Goal: Answer question/provide support: Share knowledge or assist other users

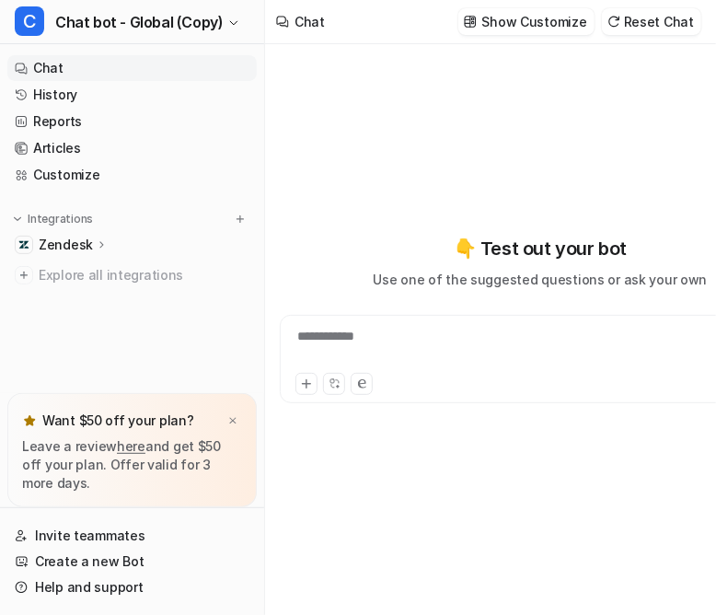
type textarea "**********"
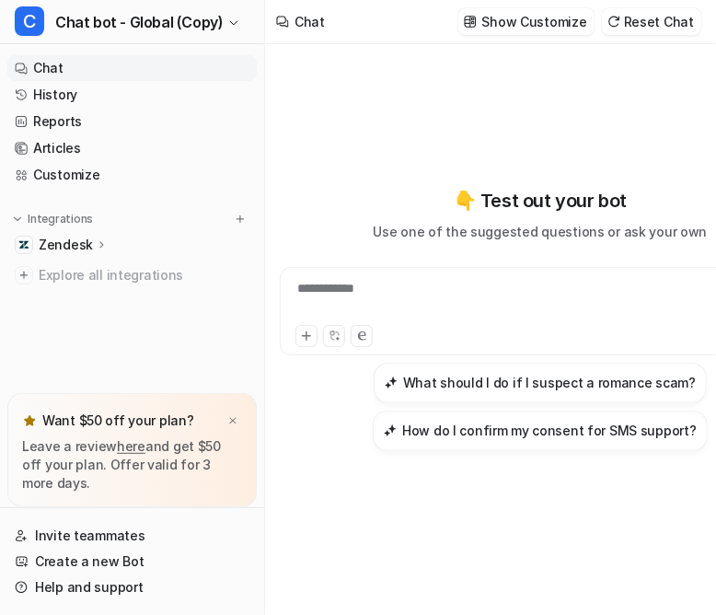
click at [333, 148] on div "**********" at bounding box center [540, 318] width 521 height 431
click at [382, 133] on div "**********" at bounding box center [540, 318] width 521 height 431
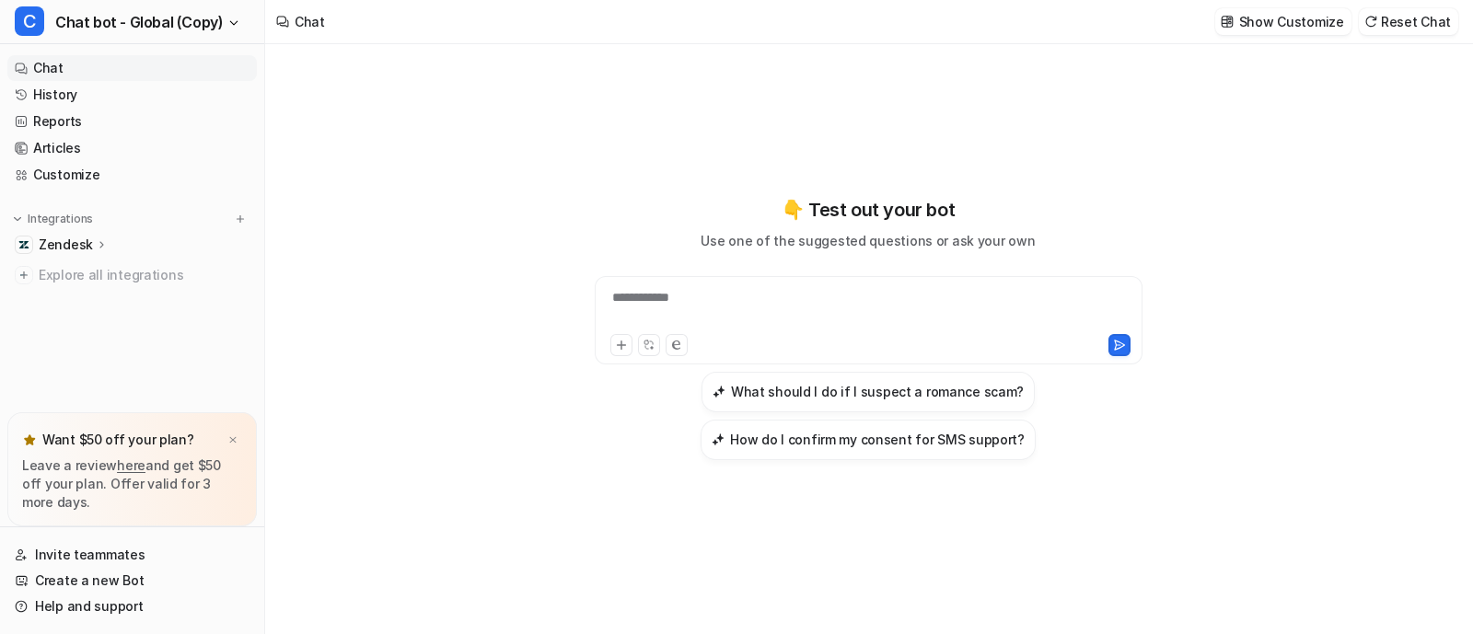
drag, startPoint x: 654, startPoint y: 147, endPoint x: 1280, endPoint y: 16, distance: 640.5
click at [655, 147] on div "**********" at bounding box center [867, 328] width 677 height 444
click at [737, 17] on p "Show Customize" at bounding box center [1291, 21] width 105 height 19
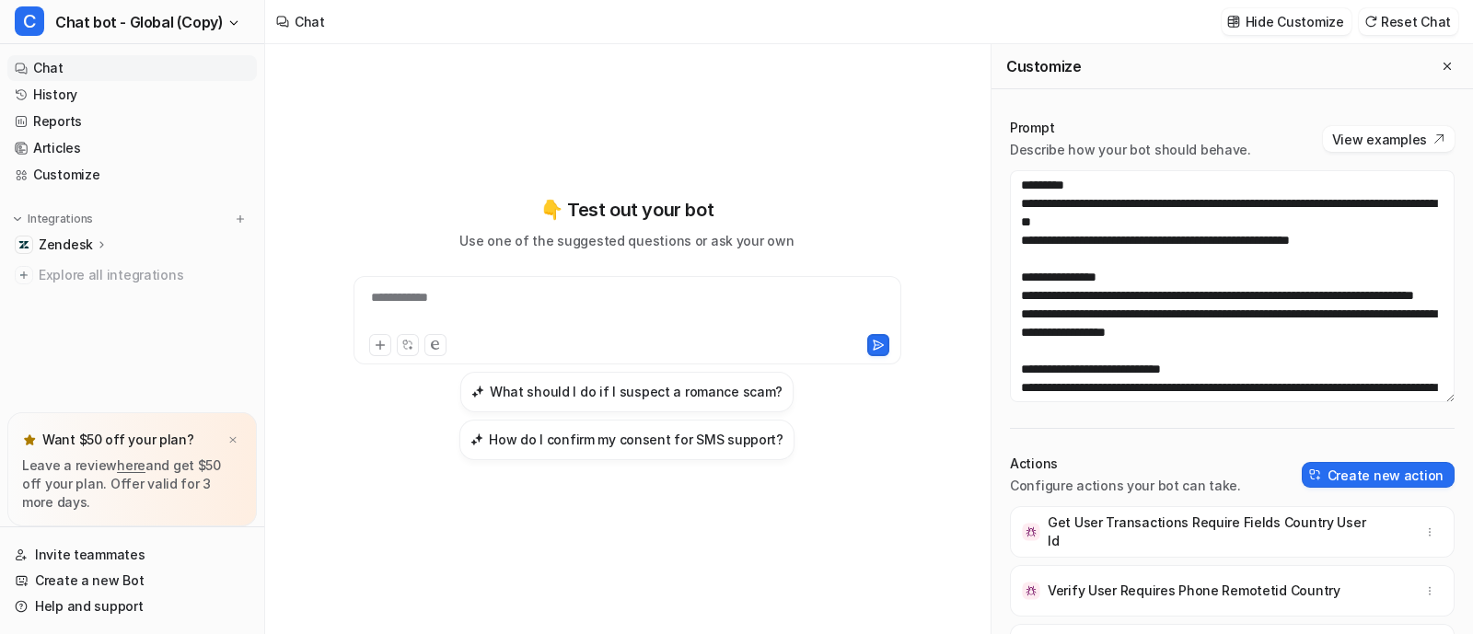
drag, startPoint x: 434, startPoint y: 119, endPoint x: 538, endPoint y: 147, distance: 108.7
click at [438, 120] on div "**********" at bounding box center [626, 328] width 677 height 444
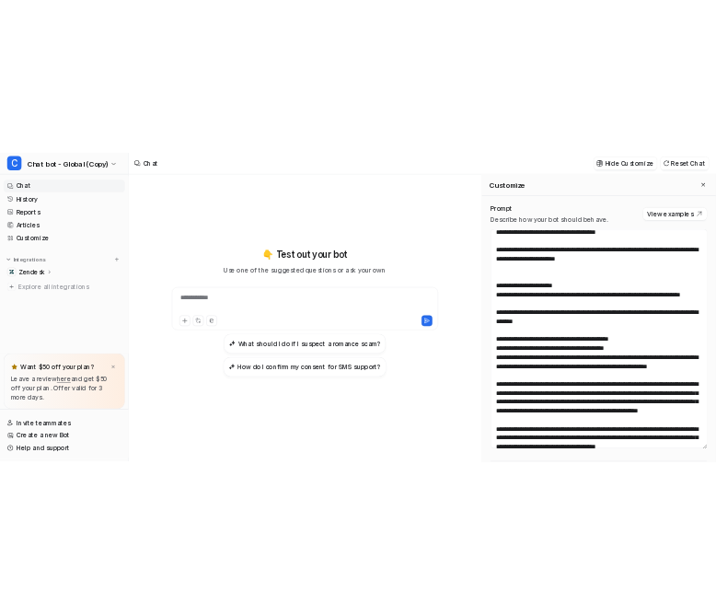
scroll to position [708, 0]
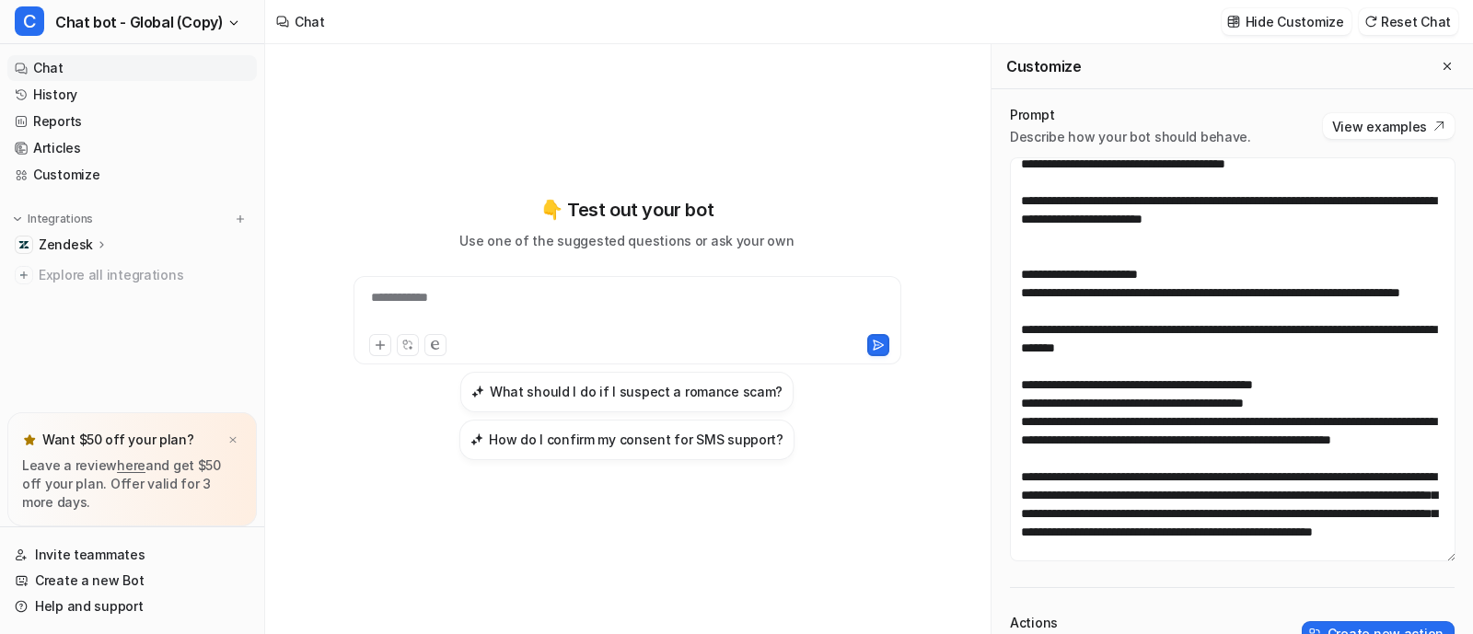
drag, startPoint x: 1432, startPoint y: 301, endPoint x: 1363, endPoint y: 410, distance: 128.7
click at [737, 527] on div "Prompt Describe how your bot should behave. View examples Actions Configure act…" at bounding box center [1231, 472] width 481 height 744
click at [456, 330] on div "**********" at bounding box center [608, 309] width 501 height 42
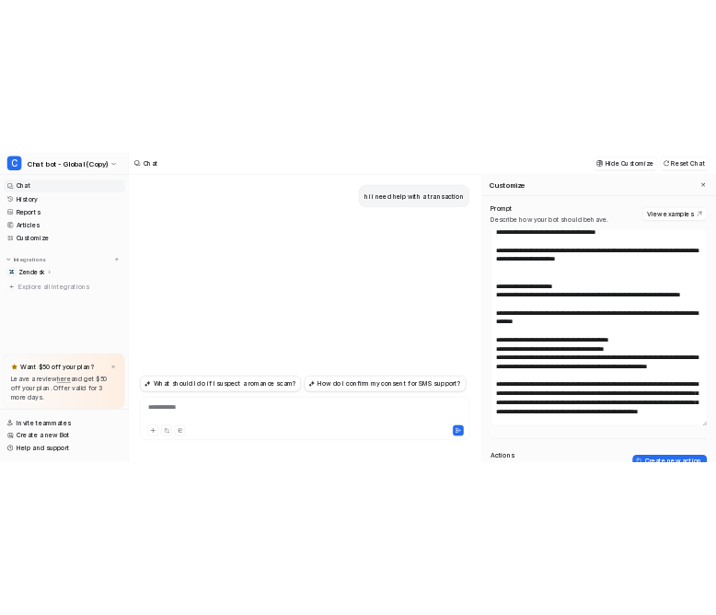
scroll to position [1743, 0]
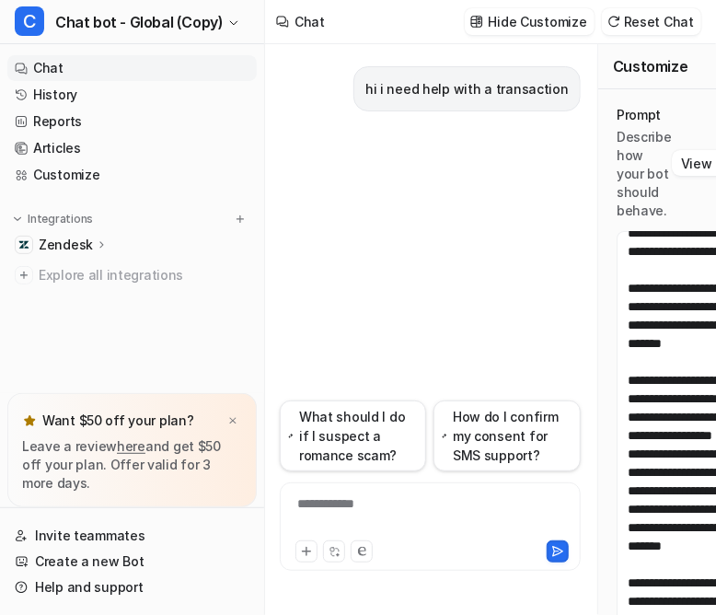
click at [305, 265] on div "hi i need help with a transaction" at bounding box center [430, 222] width 301 height 356
click at [339, 360] on div "hi i need help with a transaction" at bounding box center [430, 222] width 301 height 356
click at [446, 227] on div "hi i need help with a transaction" at bounding box center [430, 222] width 301 height 356
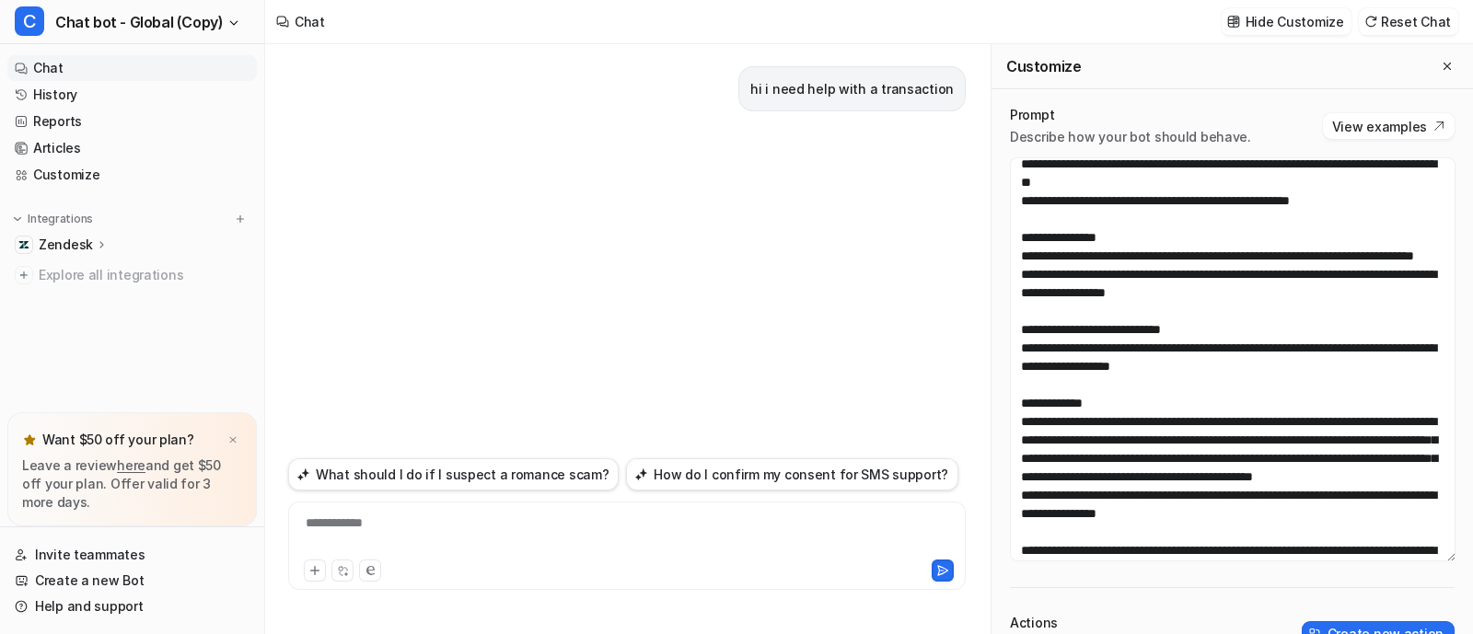
scroll to position [0, 0]
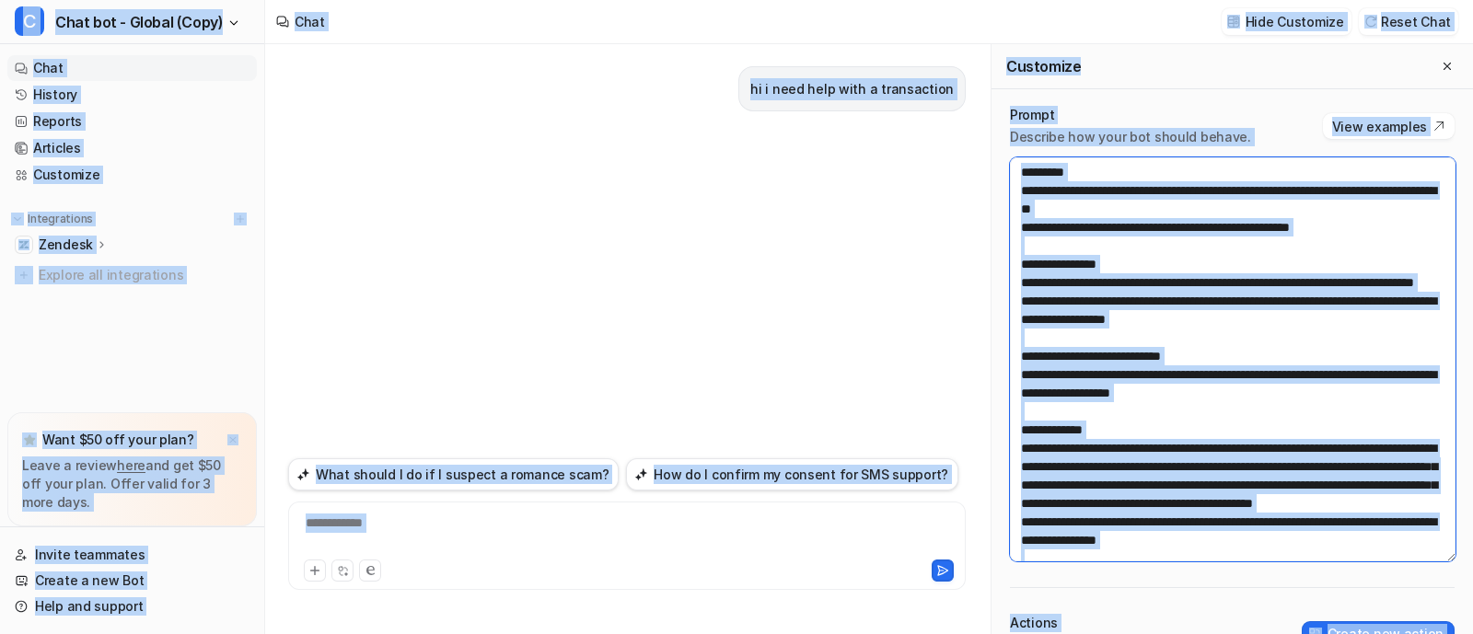
click at [737, 292] on textarea at bounding box center [1233, 359] width 446 height 404
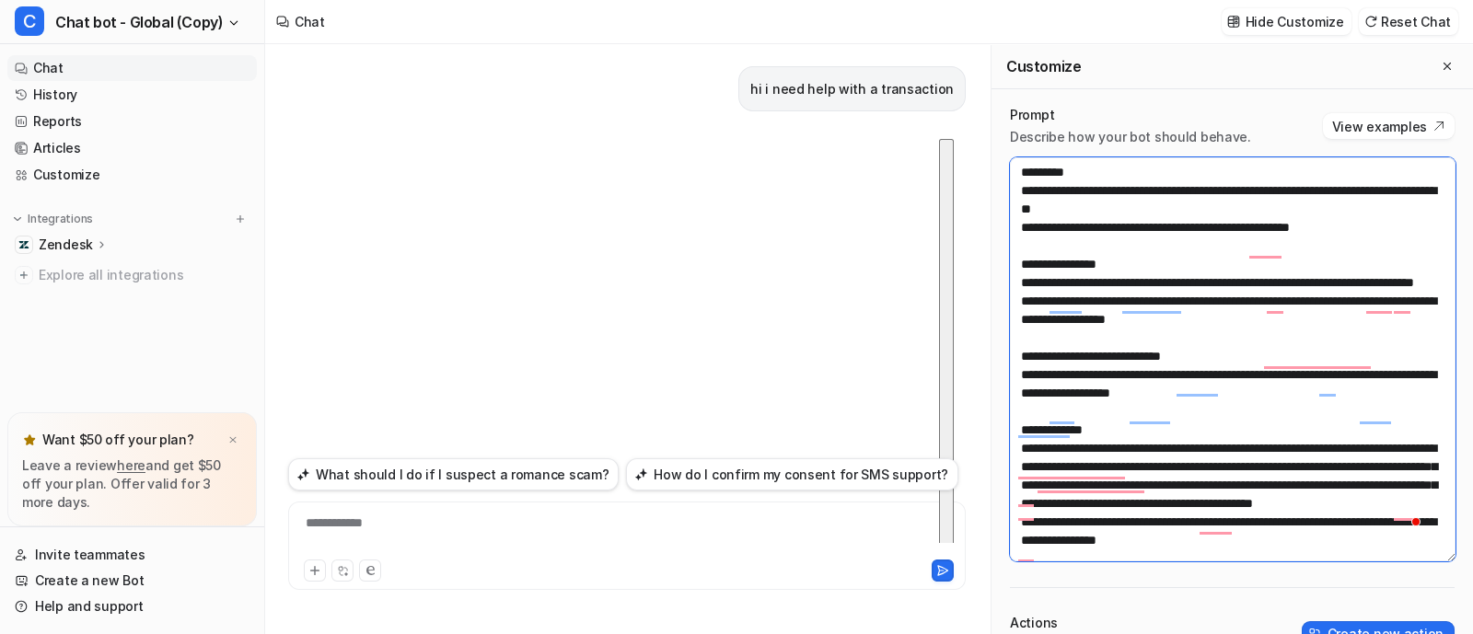
scroll to position [13, 0]
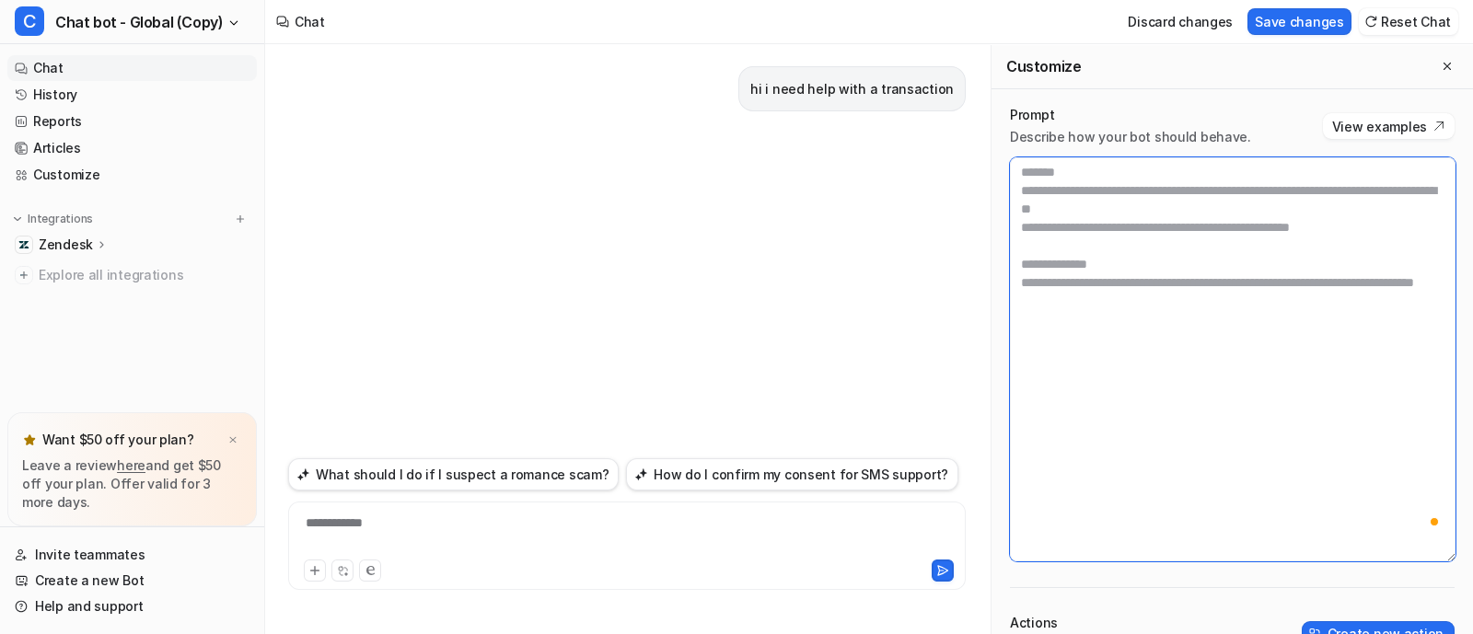
paste textarea "**********"
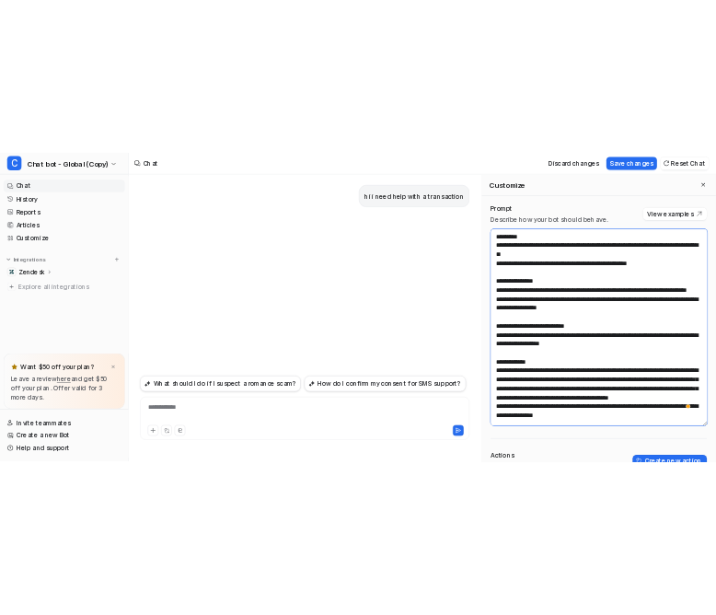
scroll to position [758, 0]
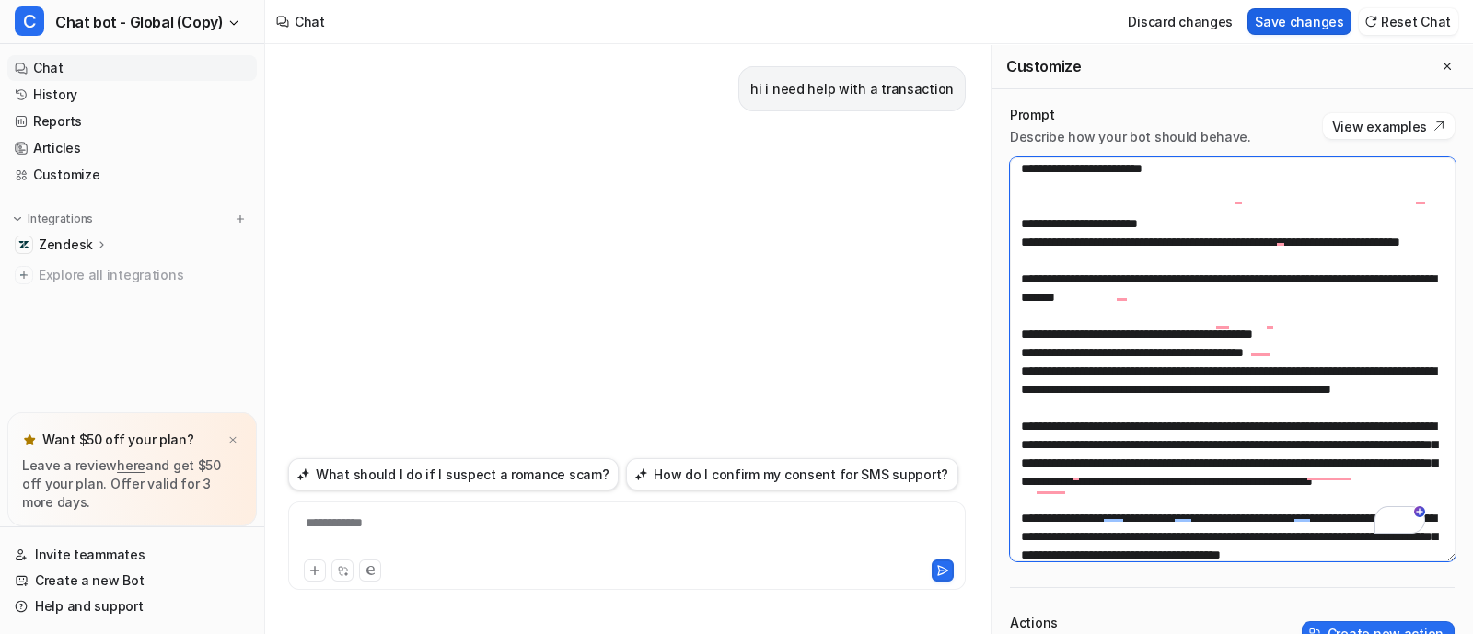
type textarea "**********"
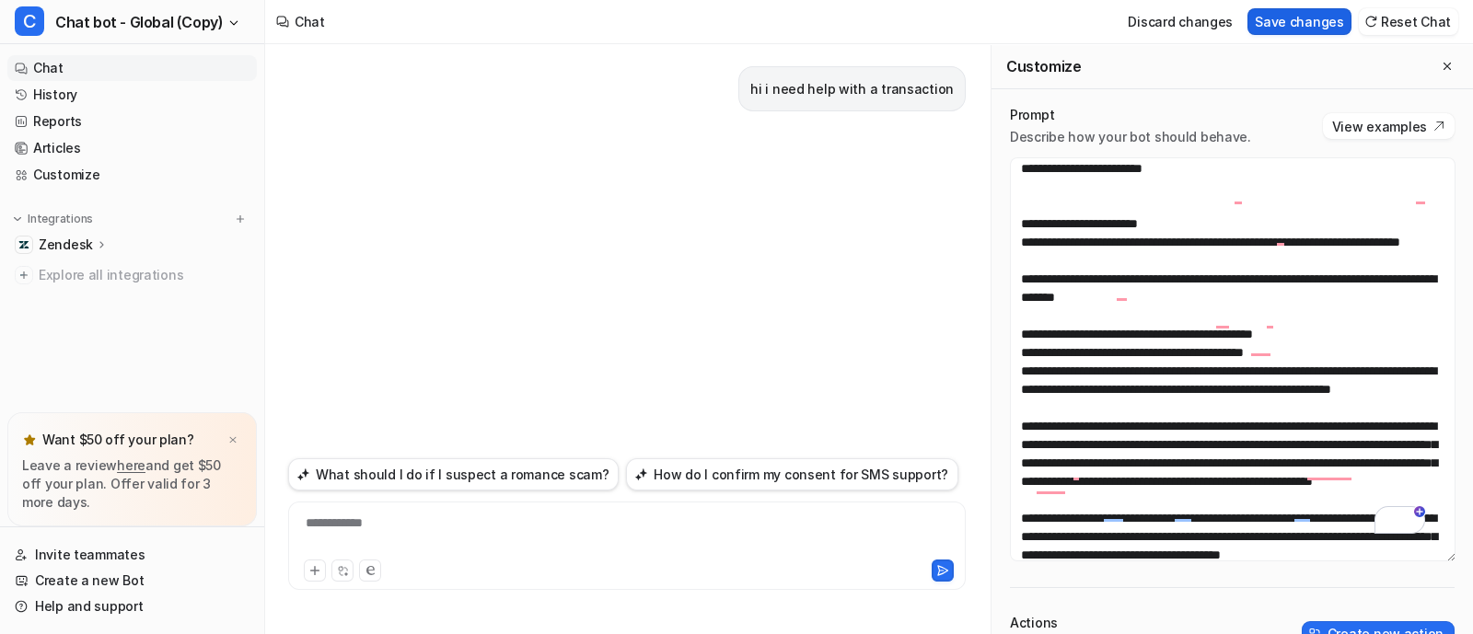
click at [737, 16] on button "Save changes" at bounding box center [1299, 21] width 104 height 27
click at [737, 11] on button "Reset Chat" at bounding box center [1408, 21] width 99 height 27
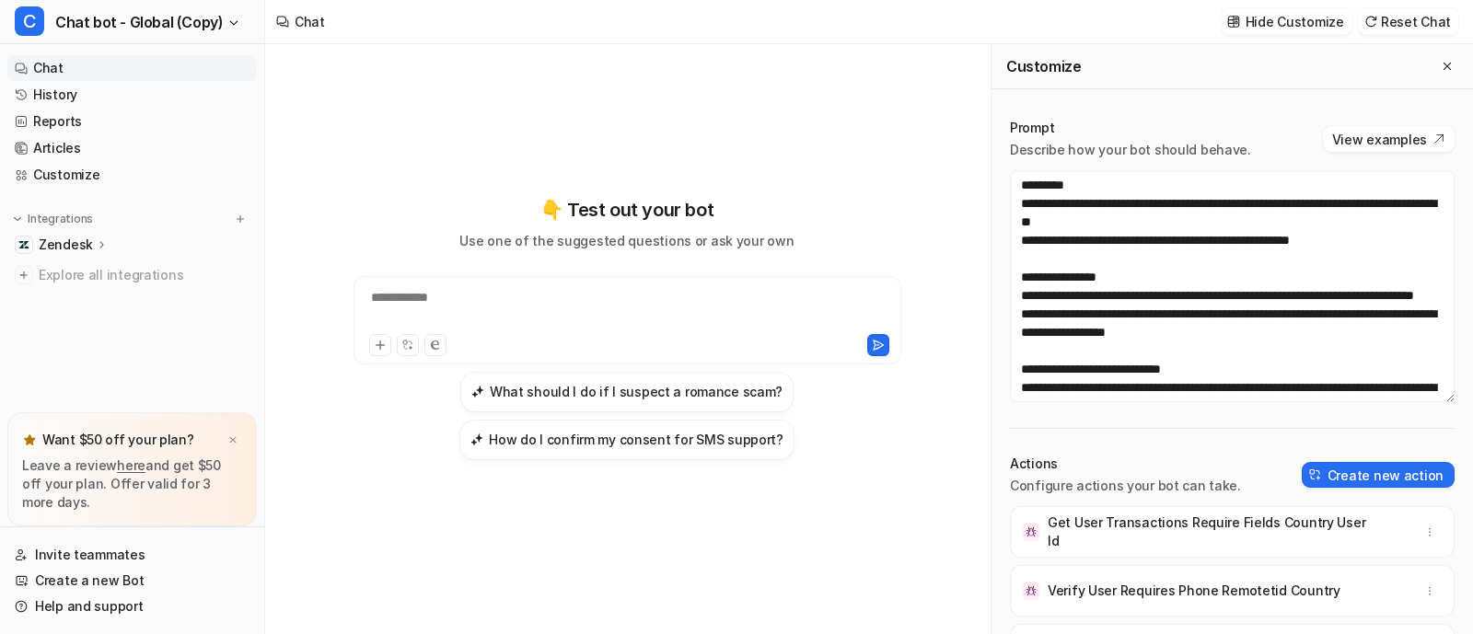
click at [608, 302] on div "**********" at bounding box center [608, 309] width 501 height 42
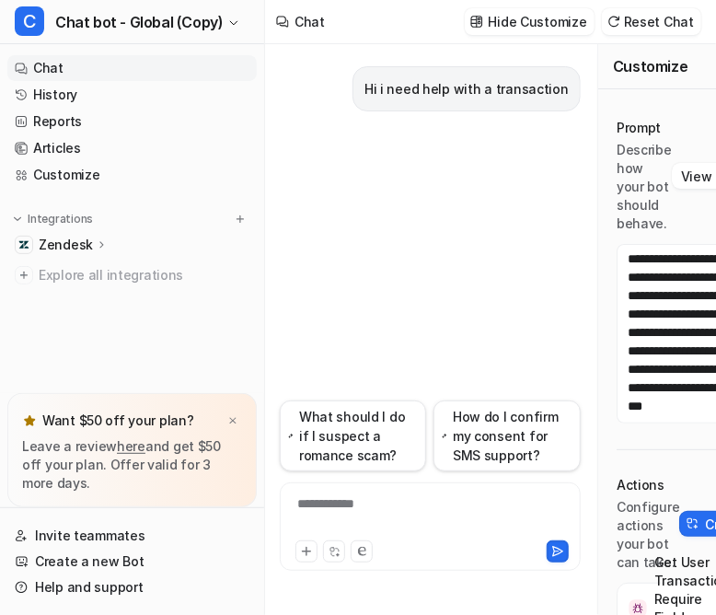
scroll to position [0, 34]
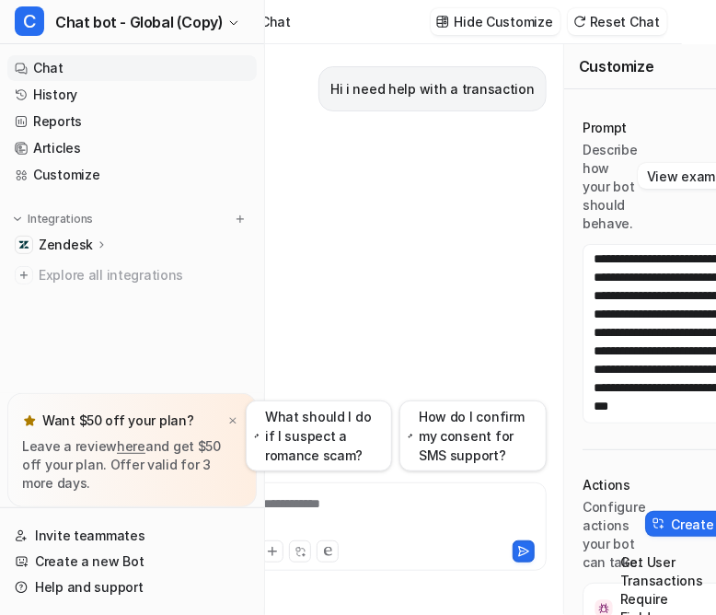
drag, startPoint x: 603, startPoint y: 488, endPoint x: 666, endPoint y: 485, distance: 63.6
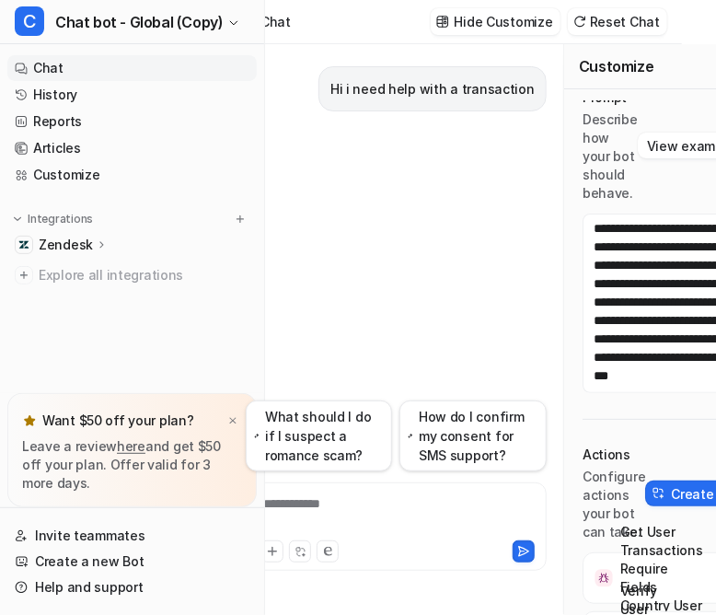
scroll to position [2, 34]
drag, startPoint x: 677, startPoint y: 535, endPoint x: 537, endPoint y: 513, distance: 142.6
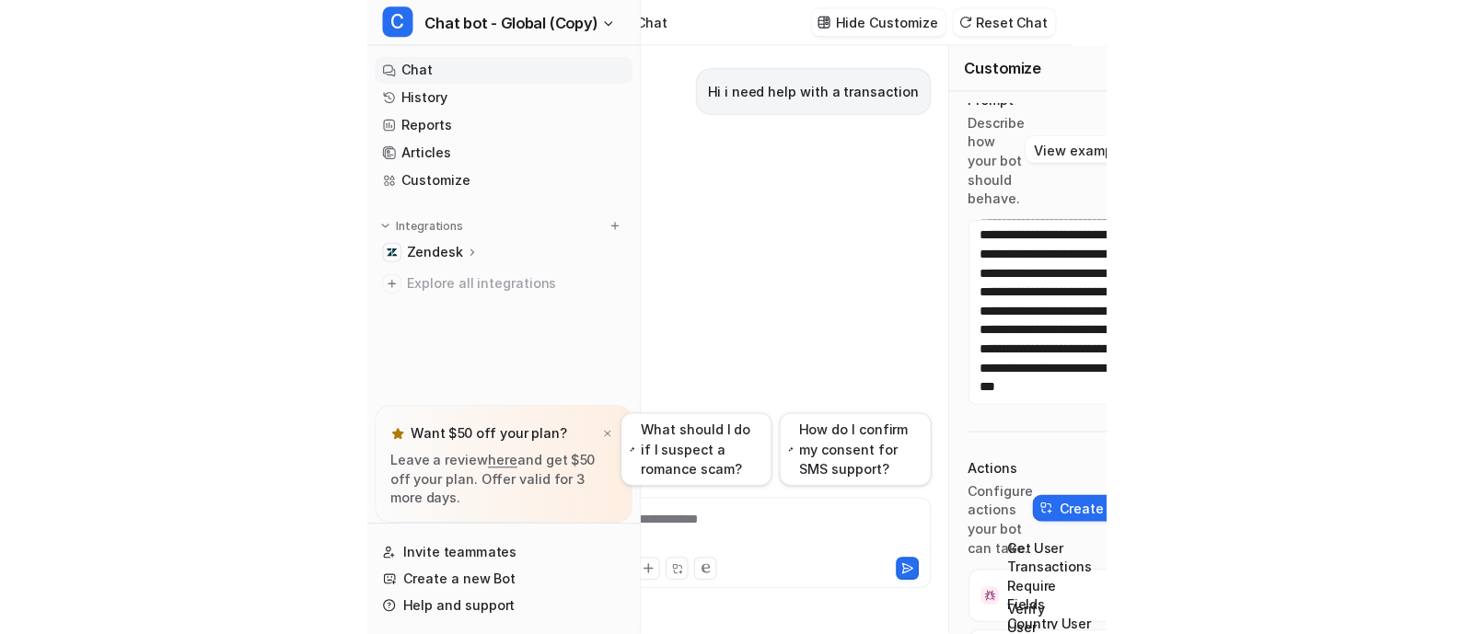
scroll to position [29, 0]
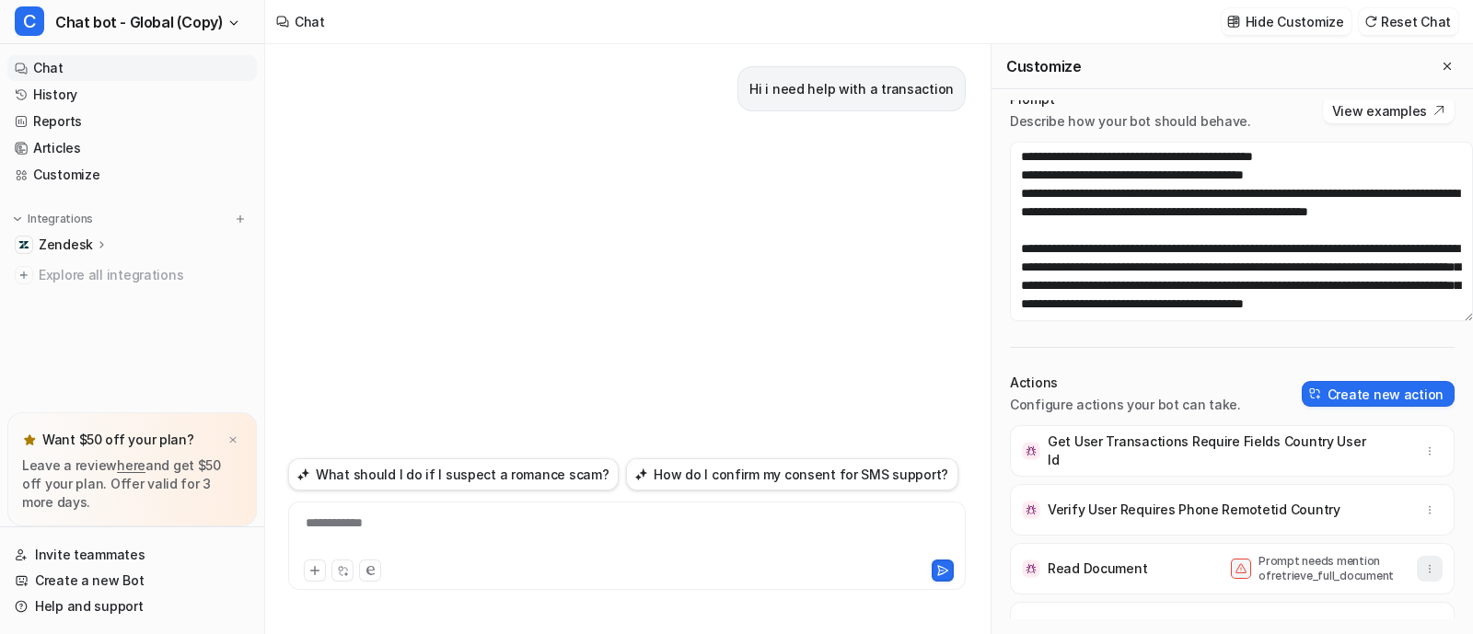
click at [737, 566] on icon "button" at bounding box center [1429, 569] width 1 height 7
click at [737, 593] on button "Delete" at bounding box center [1339, 610] width 199 height 34
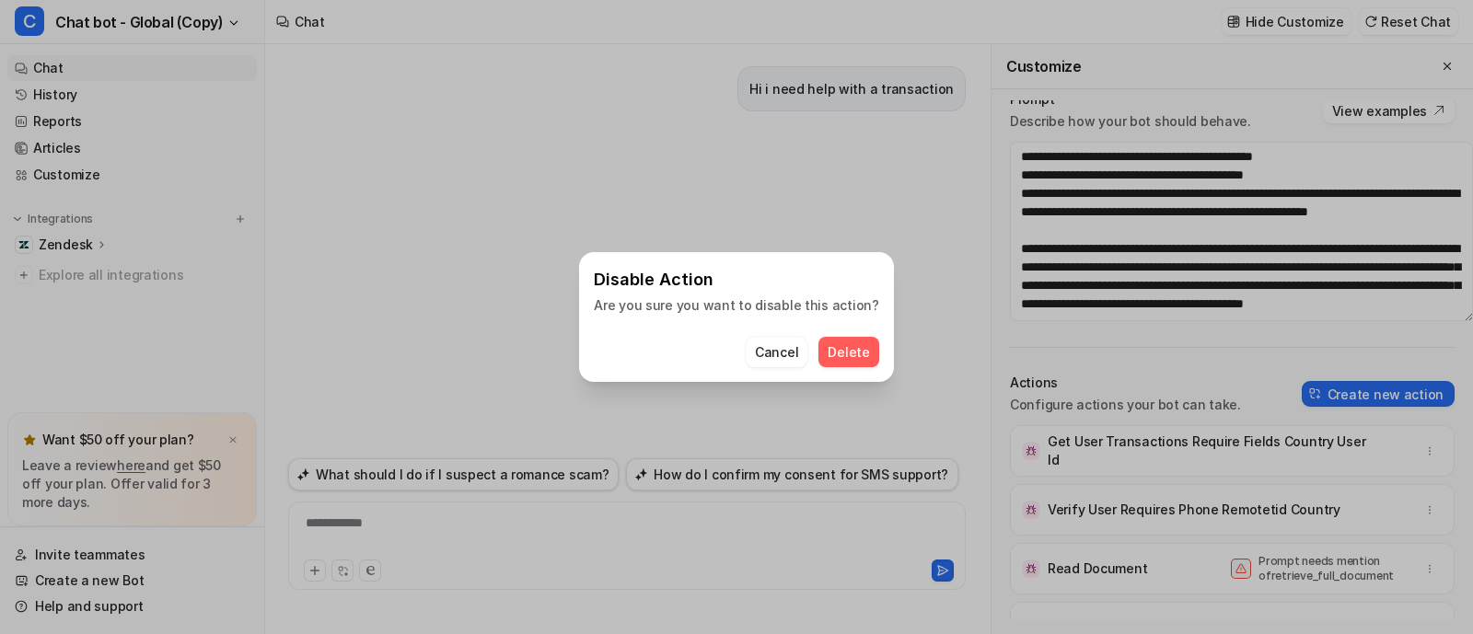
click at [737, 351] on span "Delete" at bounding box center [847, 351] width 41 height 19
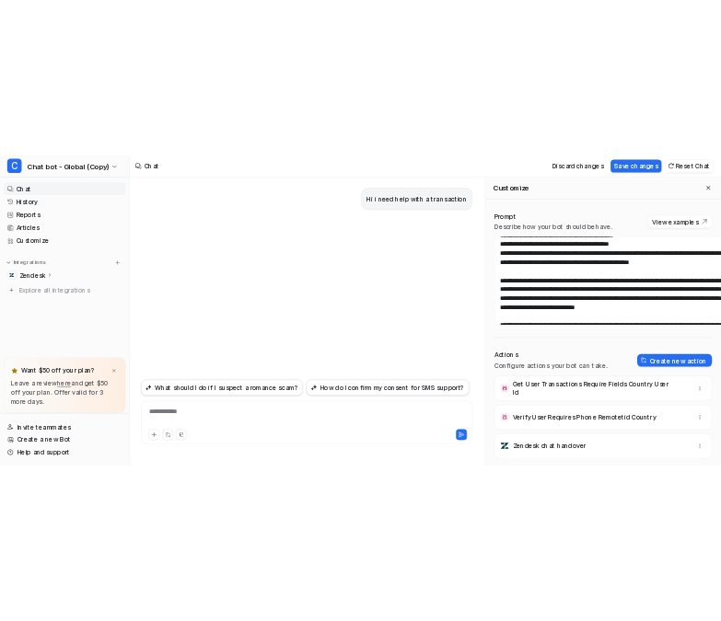
scroll to position [0, 0]
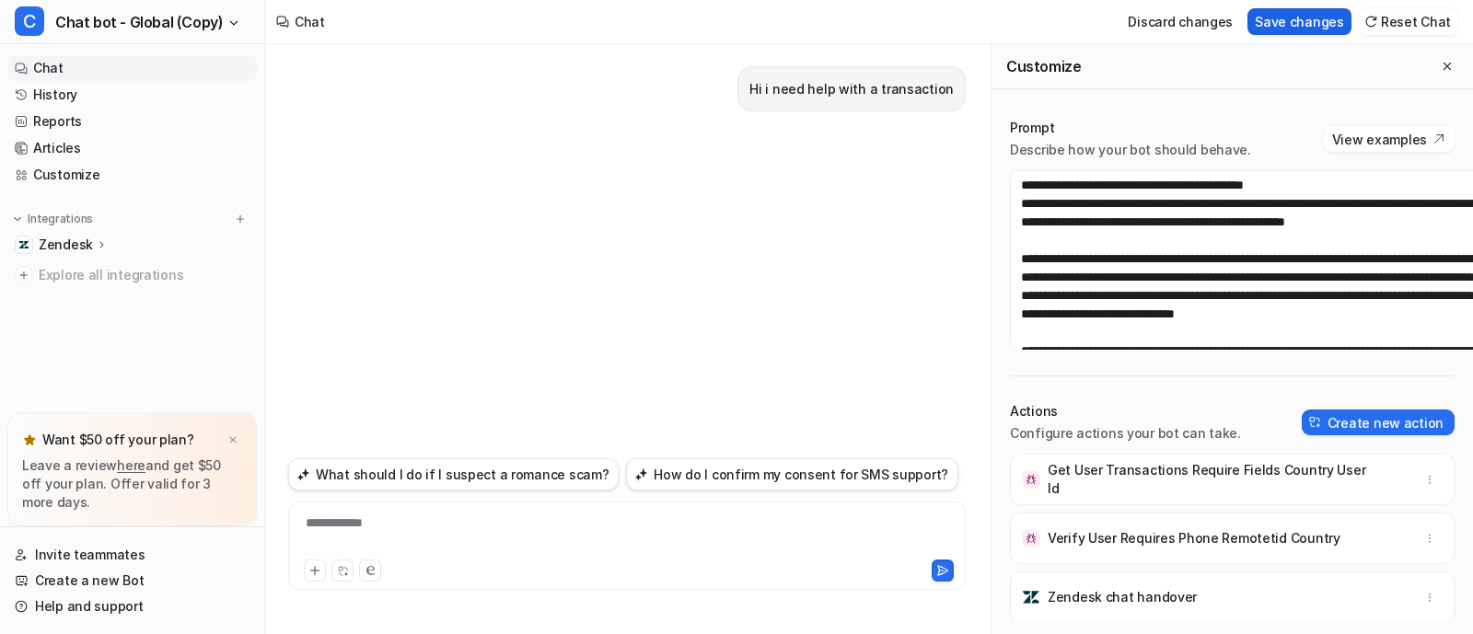
click at [737, 17] on button "Save changes" at bounding box center [1299, 21] width 104 height 27
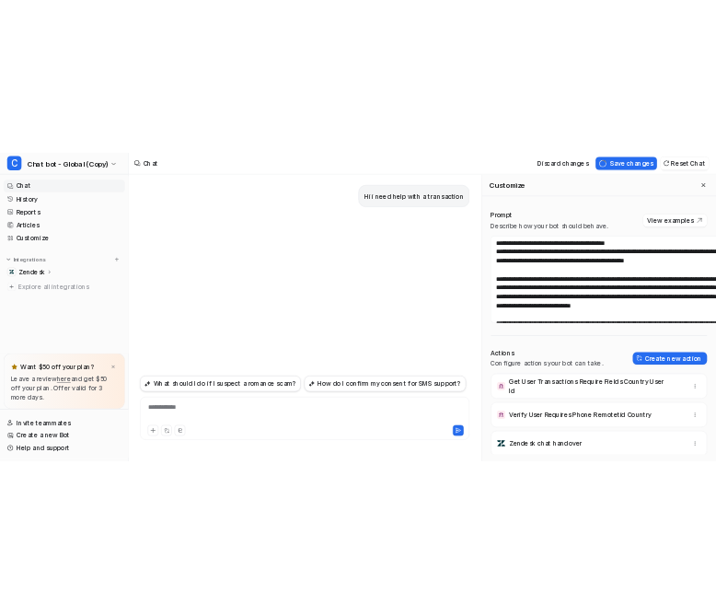
scroll to position [1800, 0]
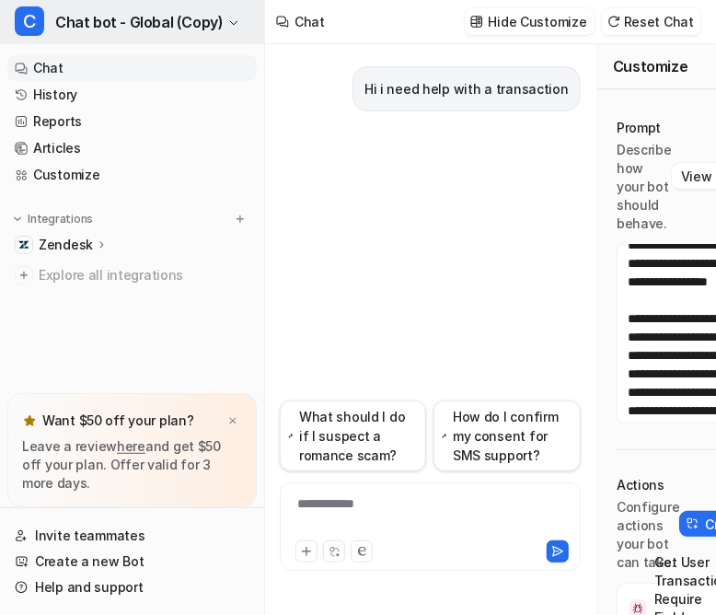
drag, startPoint x: 331, startPoint y: 226, endPoint x: 132, endPoint y: 0, distance: 301.3
click at [326, 215] on div "Hi i need help with a transaction" at bounding box center [430, 222] width 301 height 356
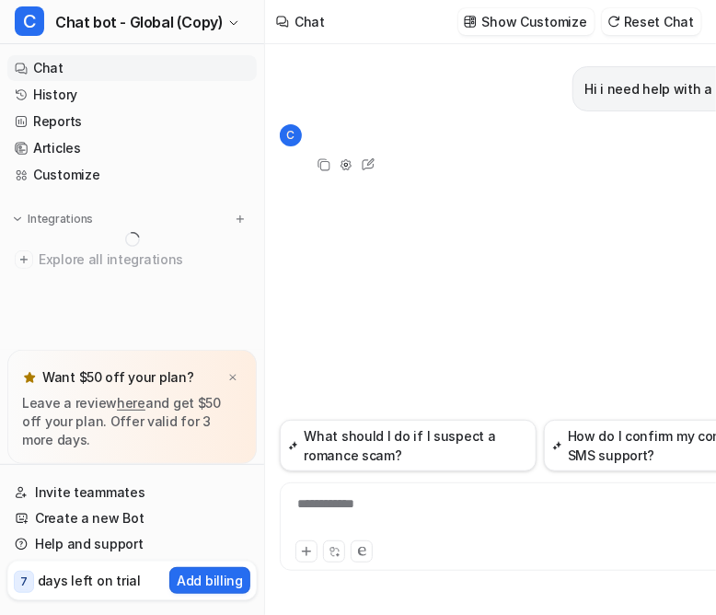
scroll to position [6, 0]
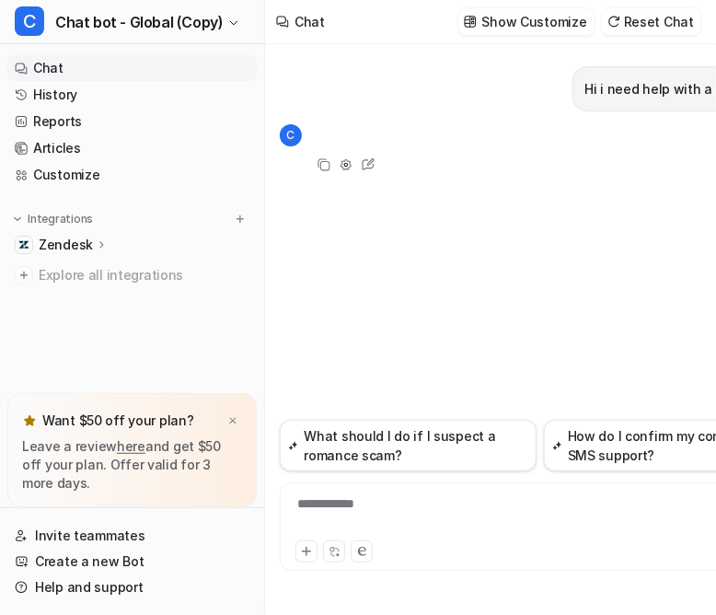
click at [289, 353] on div "Hi i need help with a transaction C Copy Adjust Tone Edit" at bounding box center [540, 232] width 521 height 376
click at [291, 347] on div "Hi i need help with a transaction C Copy Adjust Tone Edit" at bounding box center [540, 232] width 521 height 376
click at [329, 260] on div "Hi i need help with a transaction C Copy Adjust Tone Edit" at bounding box center [540, 232] width 521 height 376
drag, startPoint x: 524, startPoint y: 319, endPoint x: 561, endPoint y: 133, distance: 190.4
click at [525, 295] on div "Hi i need help with a transaction C Copy Adjust Tone Edit" at bounding box center [540, 232] width 521 height 376
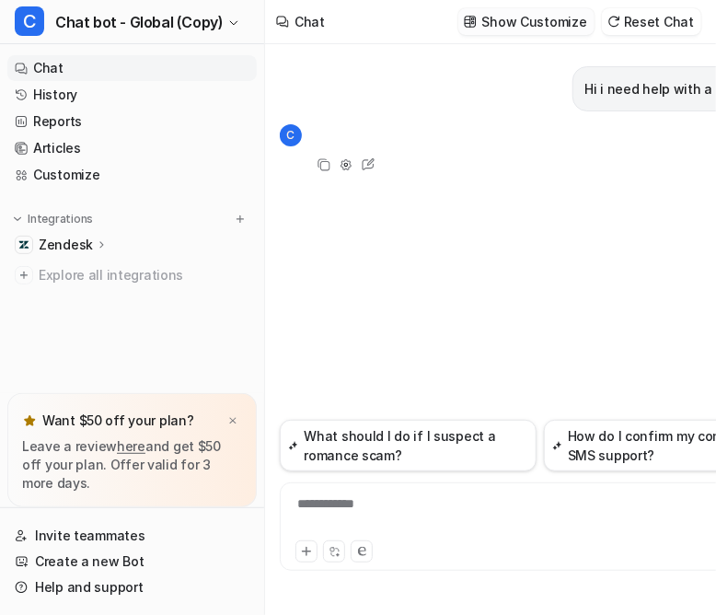
click at [582, 14] on p "Show Customize" at bounding box center [534, 21] width 105 height 19
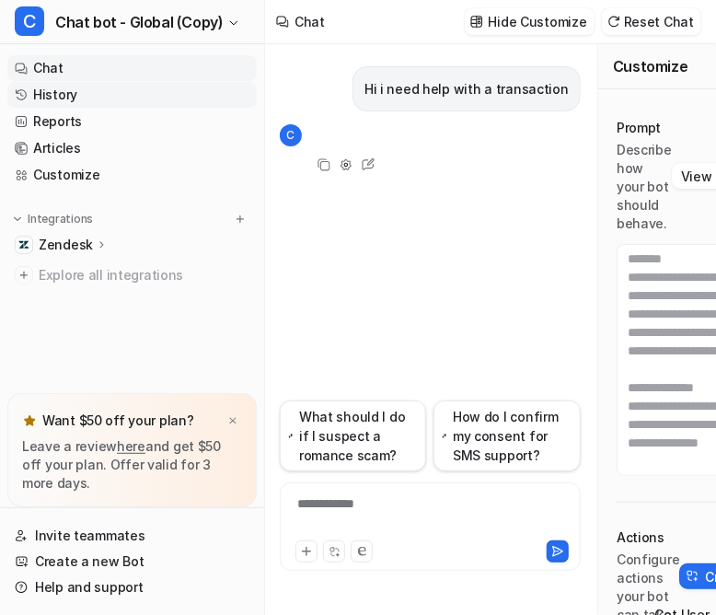
click at [60, 82] on link "History" at bounding box center [131, 95] width 249 height 26
click at [60, 109] on link "Reports" at bounding box center [131, 122] width 249 height 26
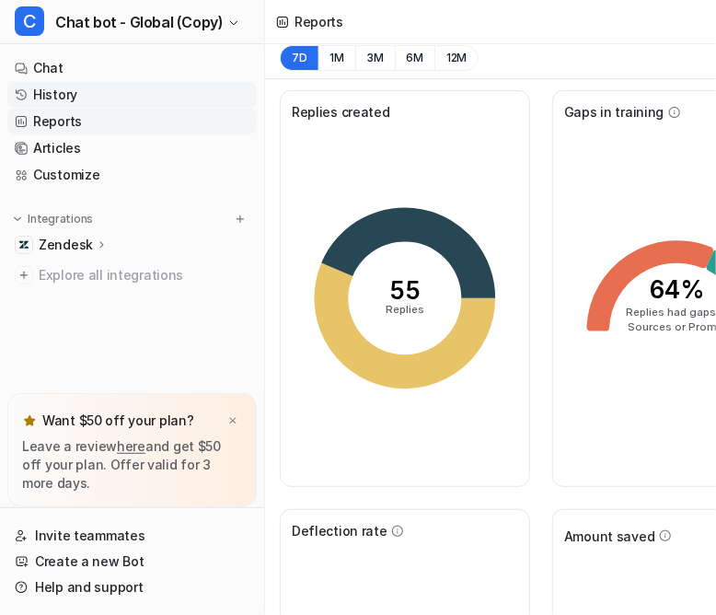
click at [60, 82] on link "History" at bounding box center [131, 95] width 249 height 26
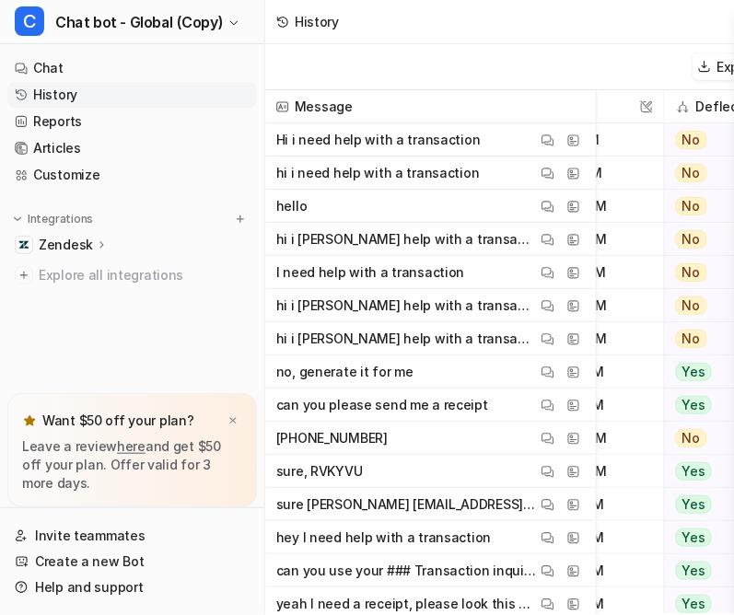
scroll to position [0, 481]
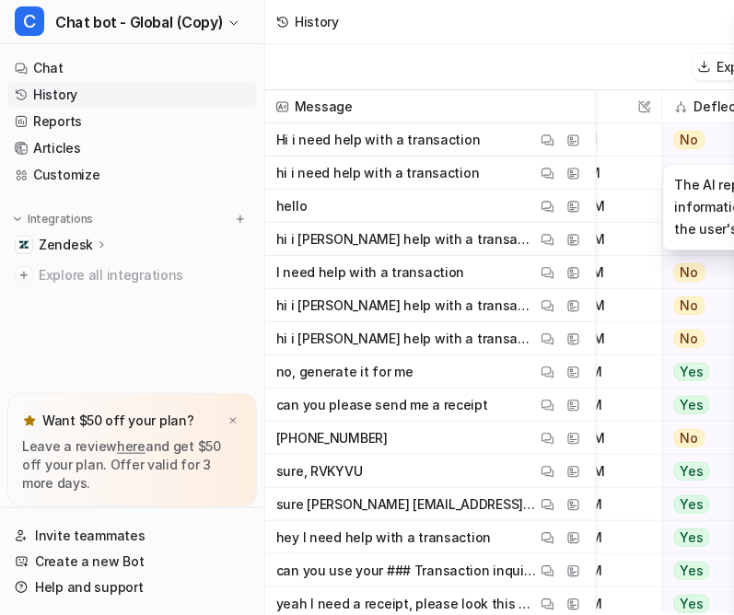
click at [663, 123] on div "No" at bounding box center [710, 139] width 94 height 33
click at [577, 156] on span "[DATE] 4:00PM" at bounding box center [579, 172] width 150 height 33
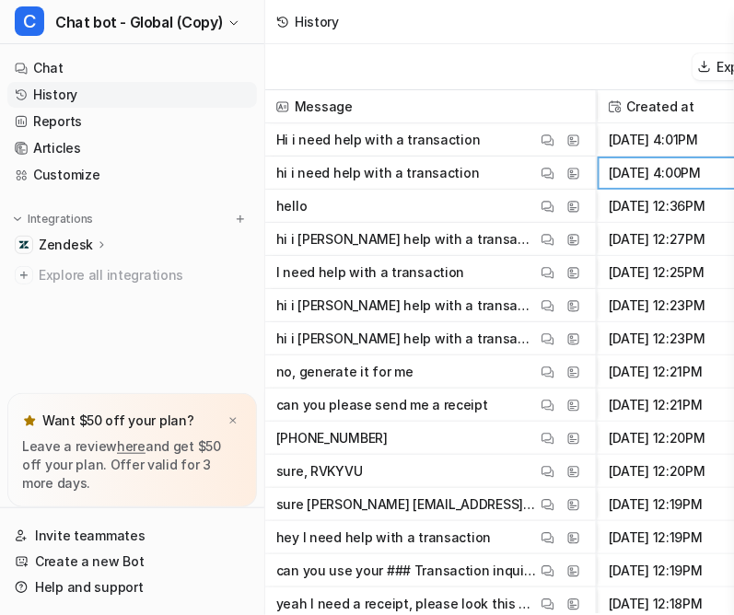
scroll to position [0, 717]
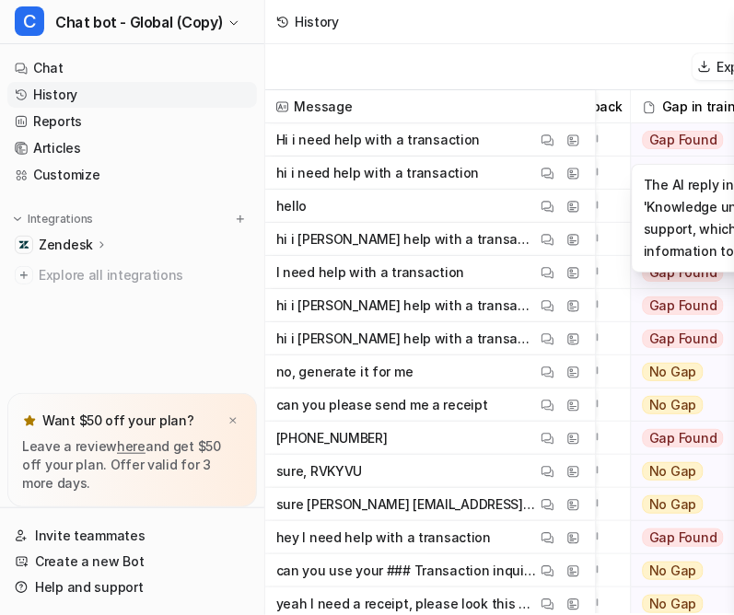
click at [642, 131] on span "Gap Found" at bounding box center [682, 140] width 81 height 18
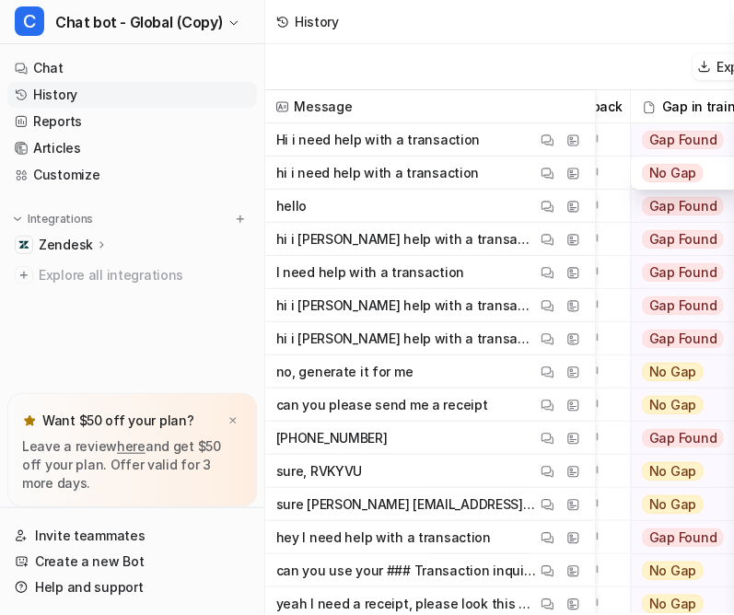
click at [488, 44] on div "Export chats" at bounding box center [541, 67] width 552 height 46
click at [642, 100] on img at bounding box center [649, 107] width 14 height 14
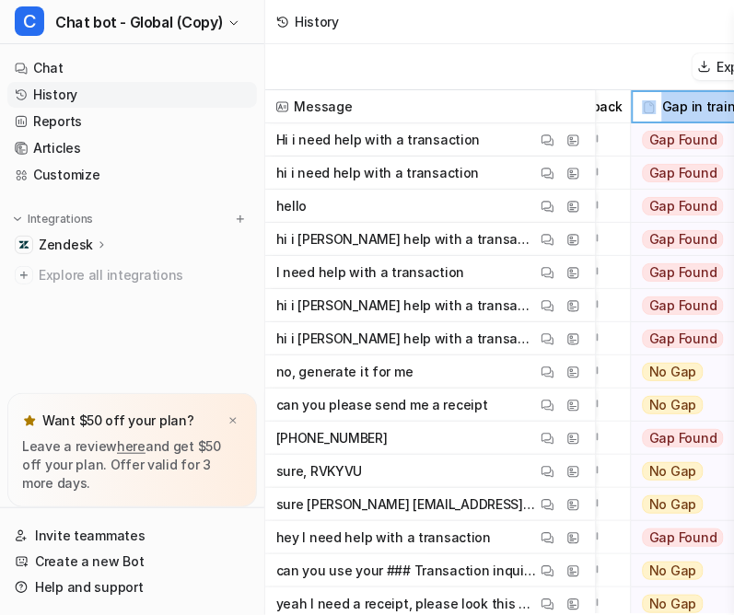
drag, startPoint x: 573, startPoint y: 89, endPoint x: 679, endPoint y: 80, distance: 107.2
click at [679, 90] on div "Gap in training" at bounding box center [692, 106] width 122 height 33
click at [633, 44] on div "Export chats" at bounding box center [541, 67] width 552 height 46
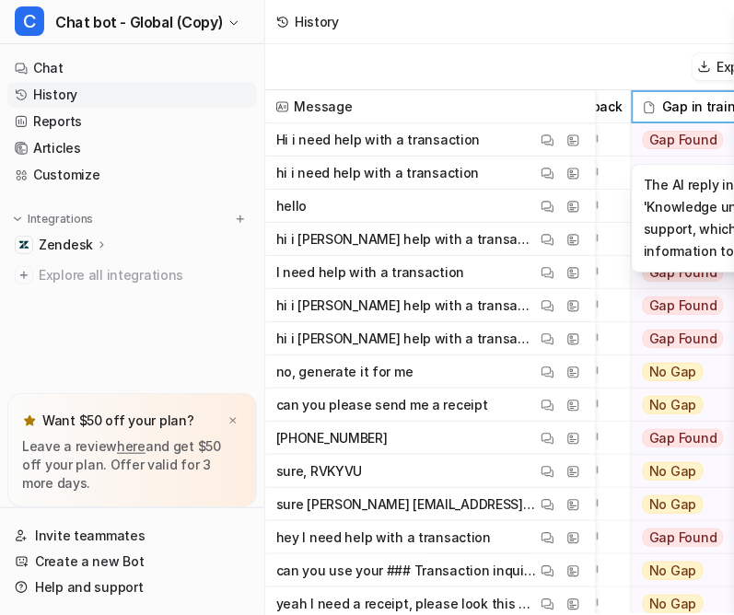
click at [642, 131] on span "Gap Found" at bounding box center [682, 140] width 81 height 18
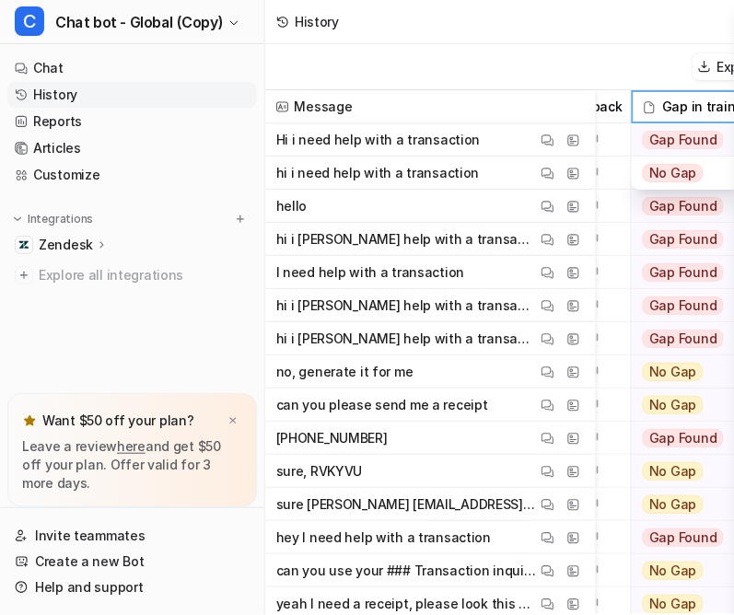
click at [608, 47] on div "Export chats" at bounding box center [541, 67] width 552 height 46
drag, startPoint x: 573, startPoint y: 81, endPoint x: 688, endPoint y: 85, distance: 114.2
click at [0, 0] on div "Message Deflection Feedback Gap in training Destination This field cannot be mo…" at bounding box center [0, 0] width 0 height 0
click at [618, 44] on div "Export chats" at bounding box center [541, 67] width 552 height 46
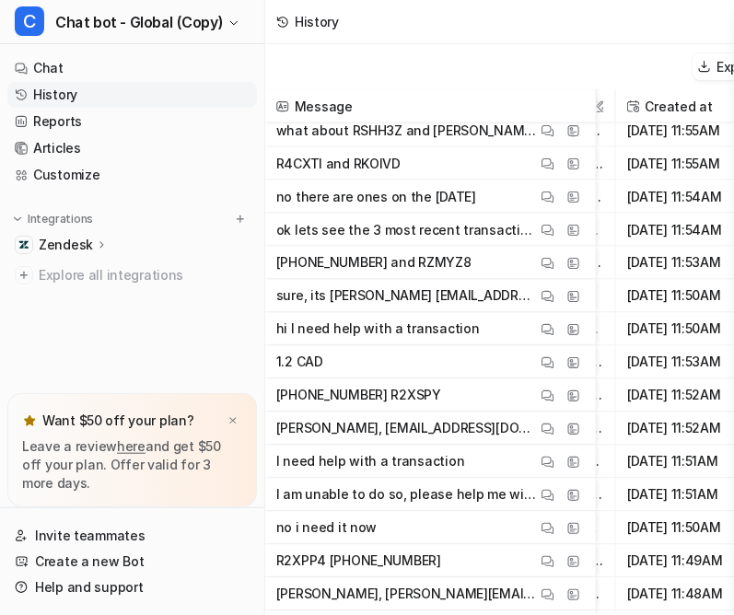
scroll to position [573, 363]
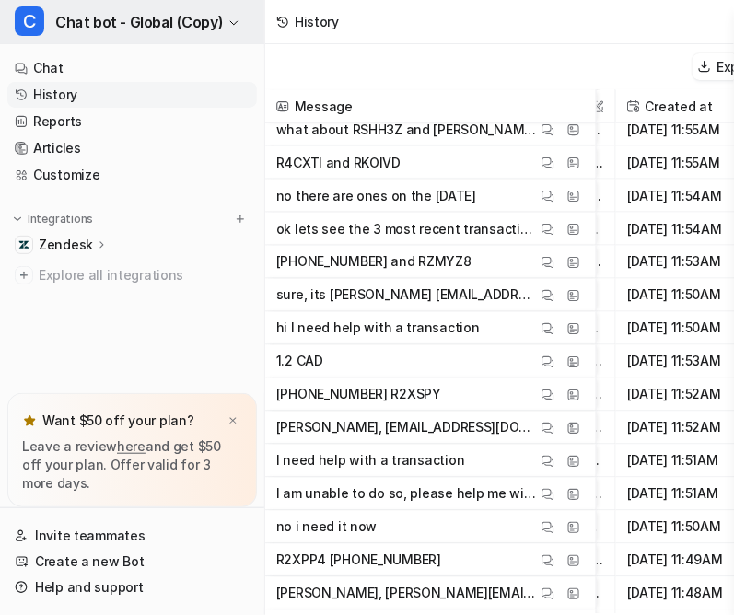
click at [89, 15] on span "Chat bot - Global (Copy)" at bounding box center [139, 22] width 168 height 26
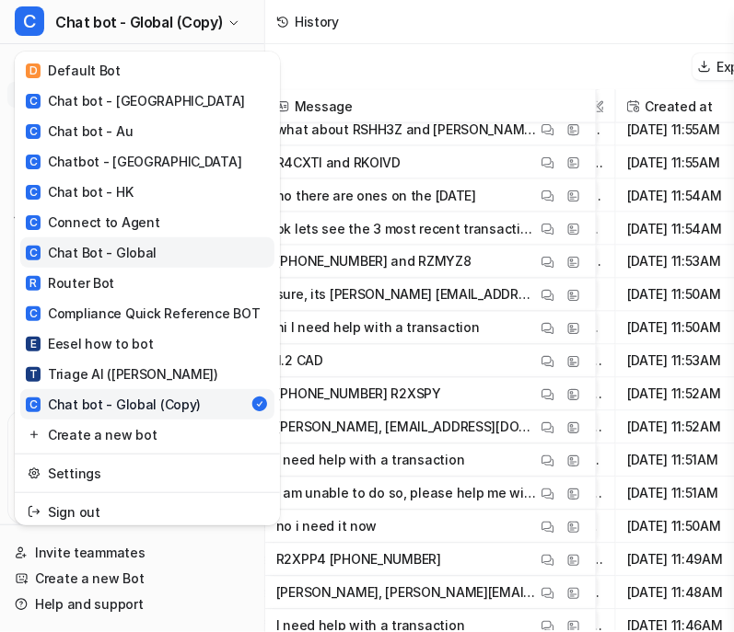
click at [111, 237] on link "C Chat Bot - Global" at bounding box center [147, 252] width 254 height 30
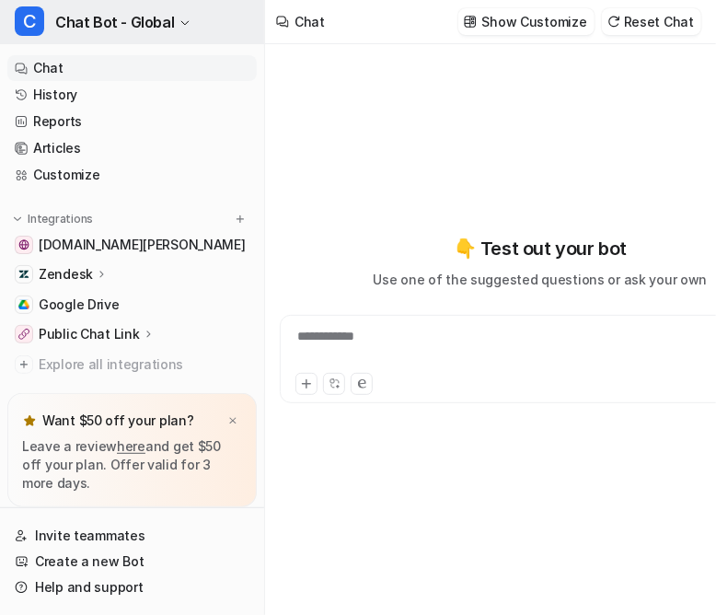
type textarea "**********"
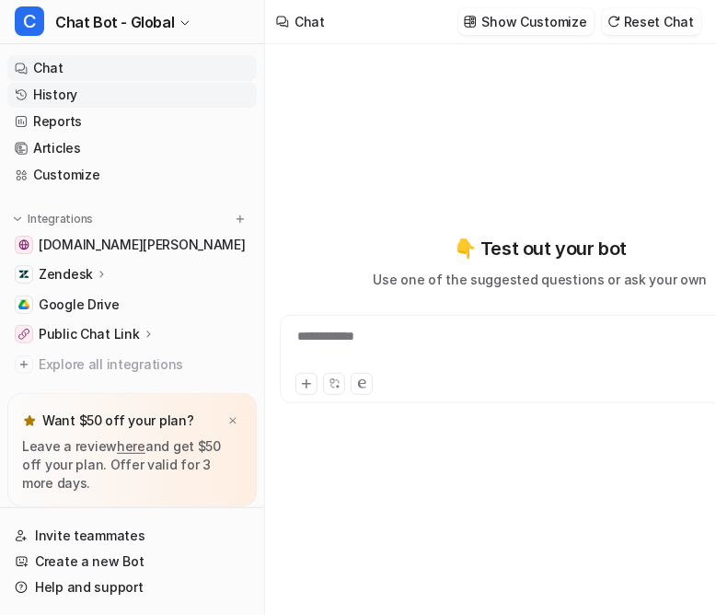
click at [53, 82] on link "History" at bounding box center [131, 95] width 249 height 26
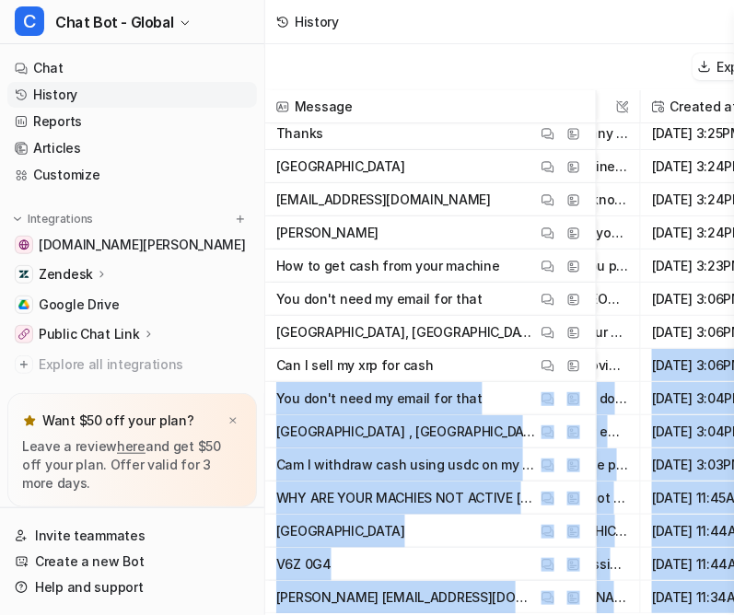
scroll to position [0, 338]
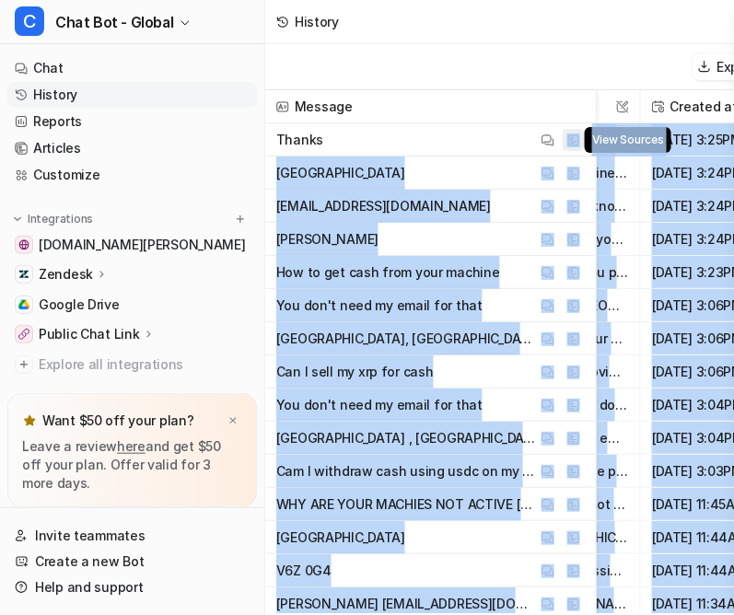
drag, startPoint x: 630, startPoint y: 538, endPoint x: 510, endPoint y: 109, distance: 446.2
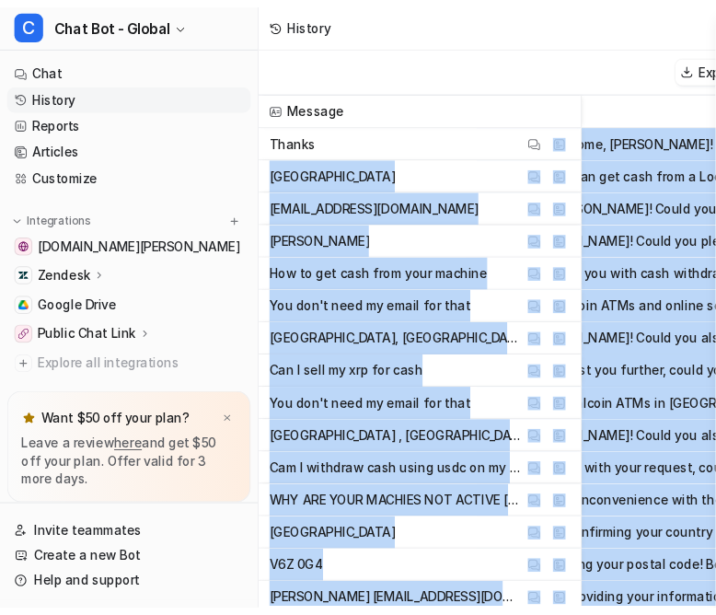
scroll to position [0, 0]
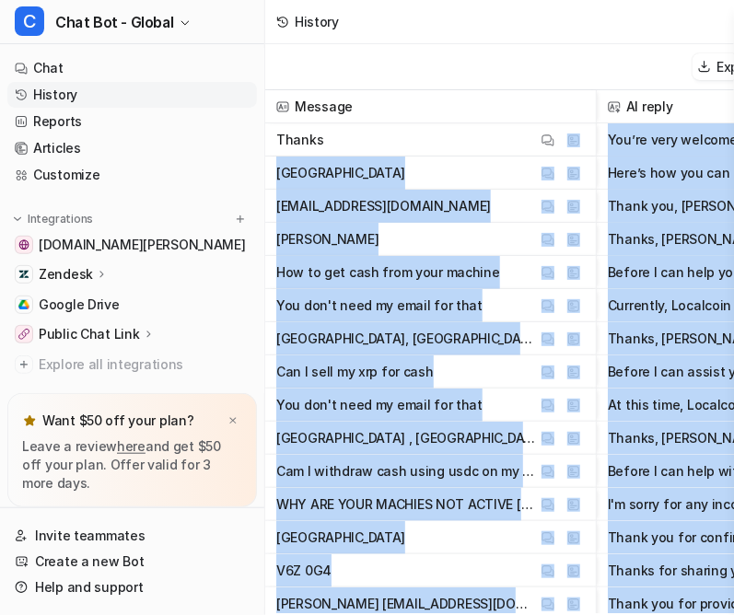
click at [543, 16] on div "History" at bounding box center [499, 22] width 469 height 44
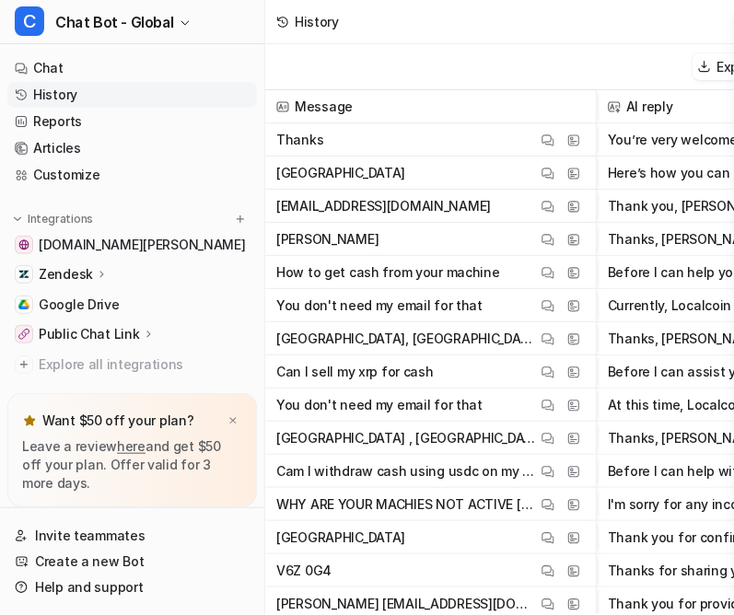
click at [543, 16] on div "History" at bounding box center [499, 22] width 469 height 44
click at [133, 353] on nav "Chat History Reports Articles Customize Integrations [DOMAIN_NAME][PERSON_NAME]…" at bounding box center [132, 220] width 264 height 345
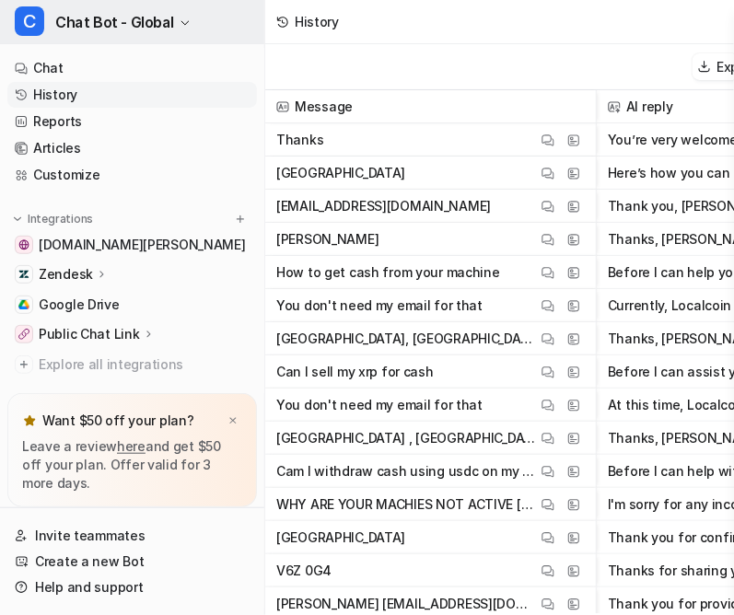
click at [86, 11] on span "Chat Bot - Global" at bounding box center [114, 22] width 119 height 26
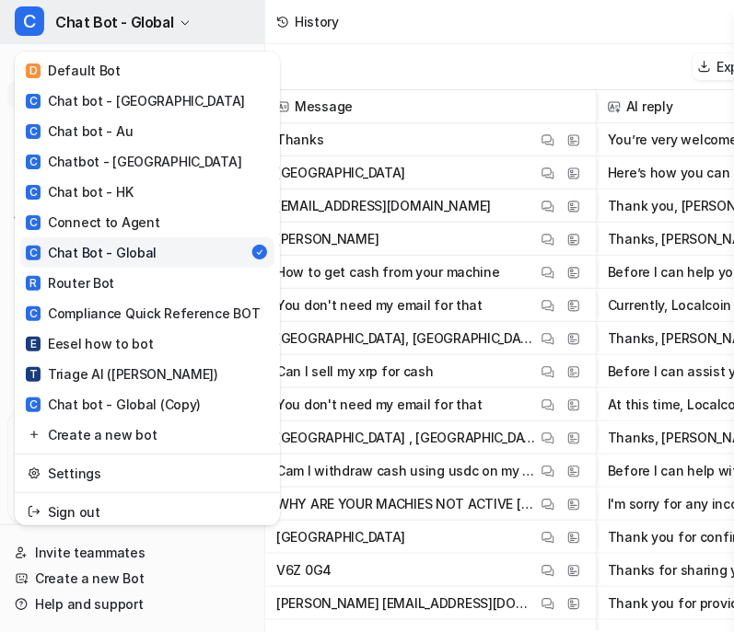
click at [86, 11] on span "Chat Bot - Global" at bounding box center [114, 22] width 119 height 26
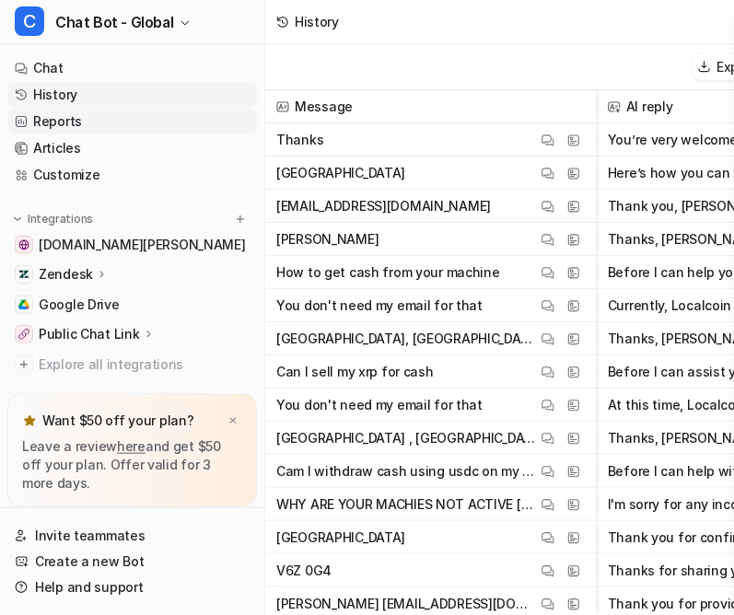
click at [65, 109] on link "Reports" at bounding box center [131, 122] width 249 height 26
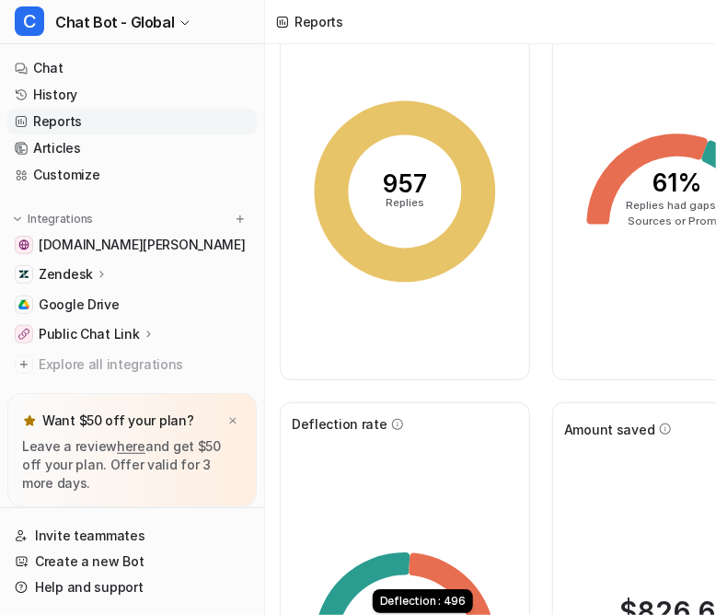
scroll to position [114, 0]
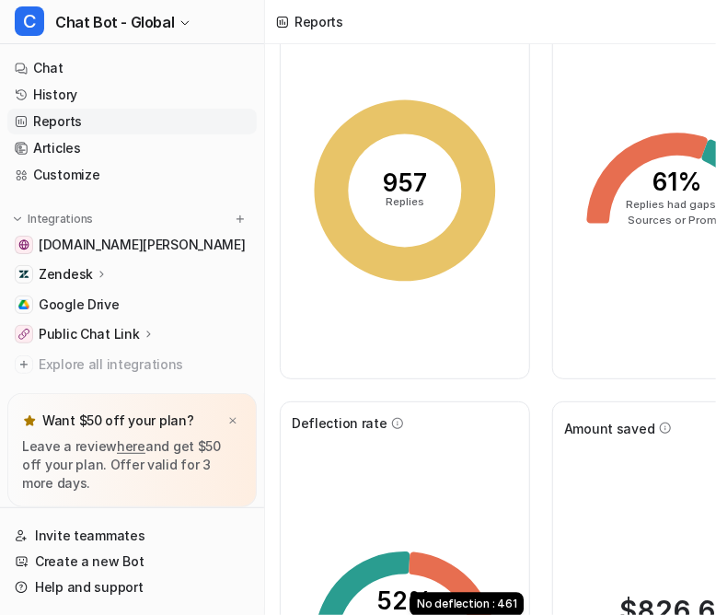
click at [446, 540] on icon "52% Replies required no human escalation" at bounding box center [405, 609] width 226 height 276
click at [474, 422] on div "Replies created 957 Replies Gaps in training 61% Replies had gaps in Sources or…" at bounding box center [541, 604] width 552 height 1267
click at [473, 95] on div "Replies created 957 Replies Gaps in training 61% Replies had gaps in Sources or…" at bounding box center [541, 604] width 552 height 1267
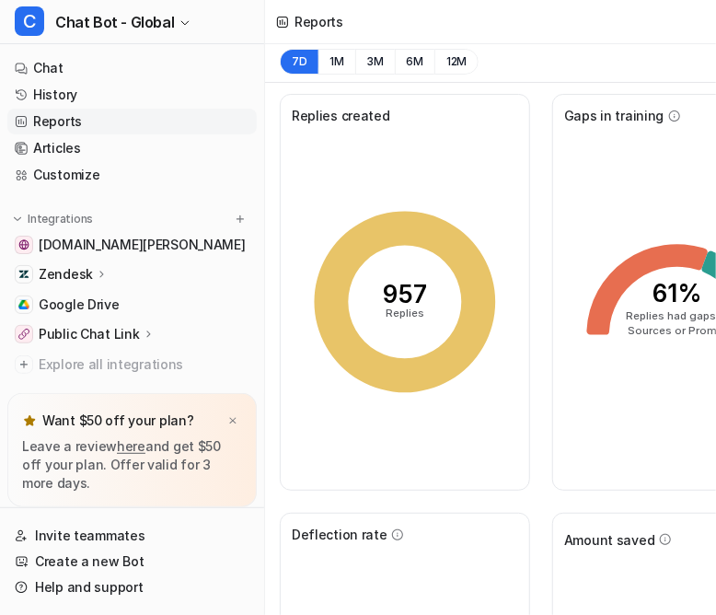
scroll to position [0, 0]
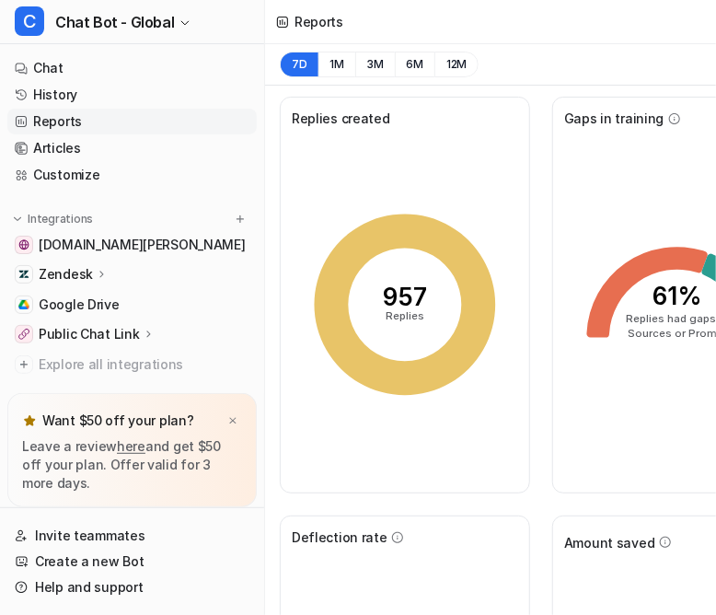
click at [462, 20] on div "Reports" at bounding box center [490, 22] width 451 height 44
click at [503, 21] on div "Reports" at bounding box center [490, 22] width 451 height 44
click at [492, 31] on div "Reports" at bounding box center [490, 22] width 451 height 44
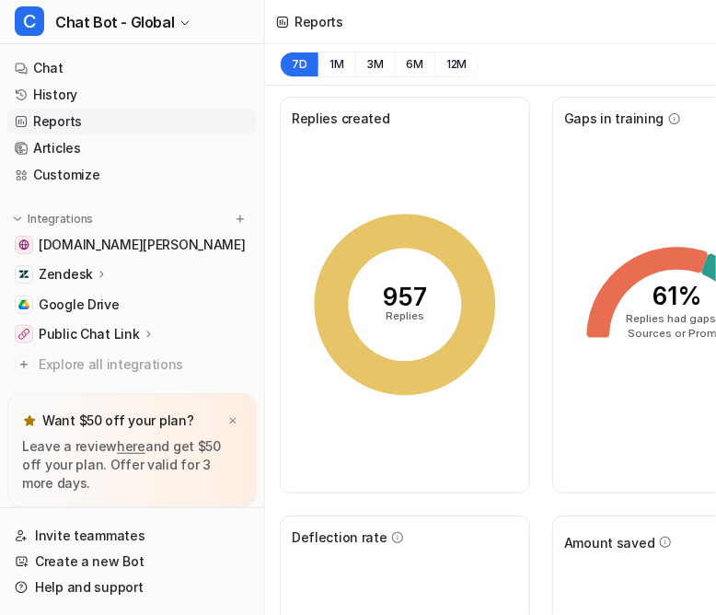
click at [486, 32] on div "Reports" at bounding box center [490, 22] width 451 height 44
click at [48, 55] on link "Chat" at bounding box center [131, 68] width 249 height 26
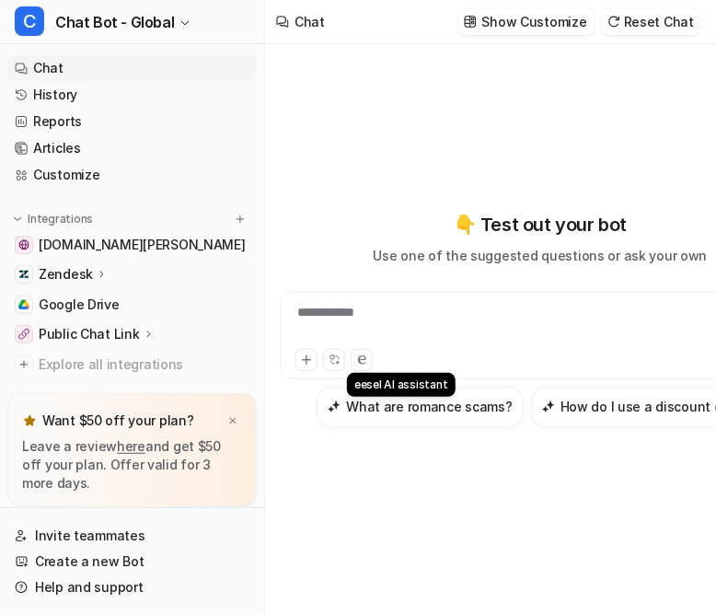
click at [357, 358] on icon at bounding box center [361, 359] width 8 height 9
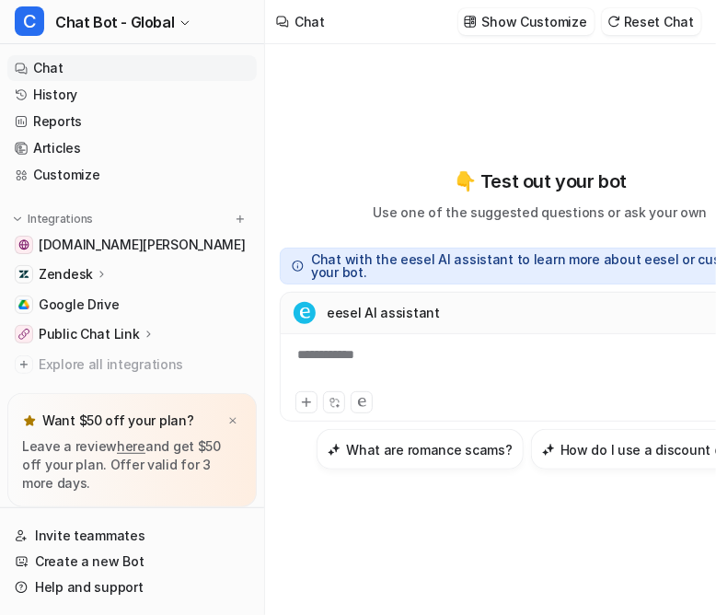
click at [311, 275] on p "Chat with the eesel AI assistant to learn more about eesel or customize your bo…" at bounding box center [550, 266] width 478 height 26
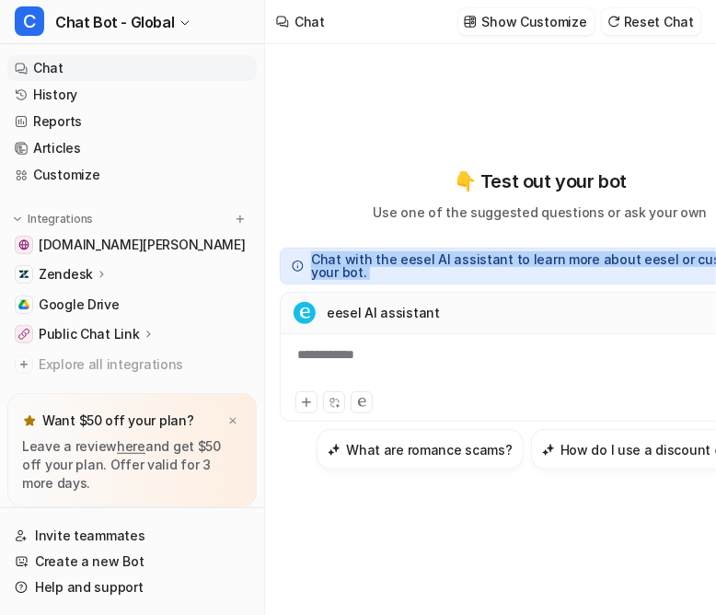
click at [311, 275] on p "Chat with the eesel AI assistant to learn more about eesel or customize your bo…" at bounding box center [550, 266] width 478 height 26
click at [303, 353] on div "**********" at bounding box center [534, 366] width 501 height 42
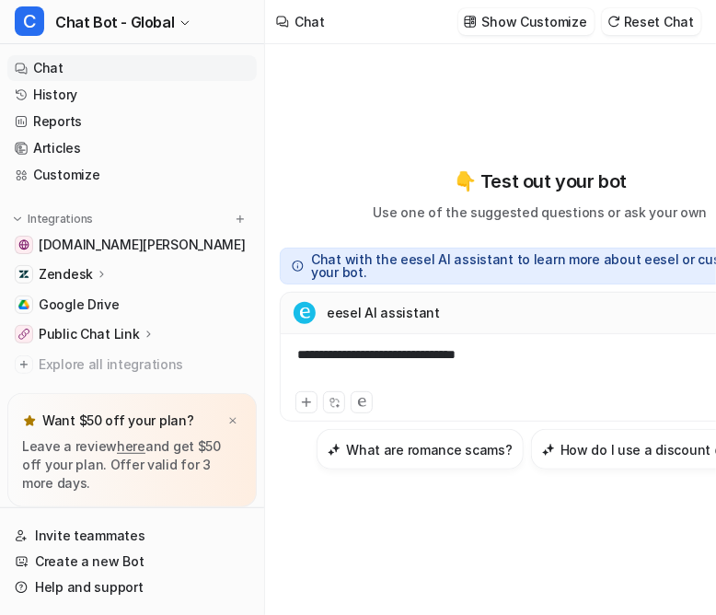
scroll to position [6, 0]
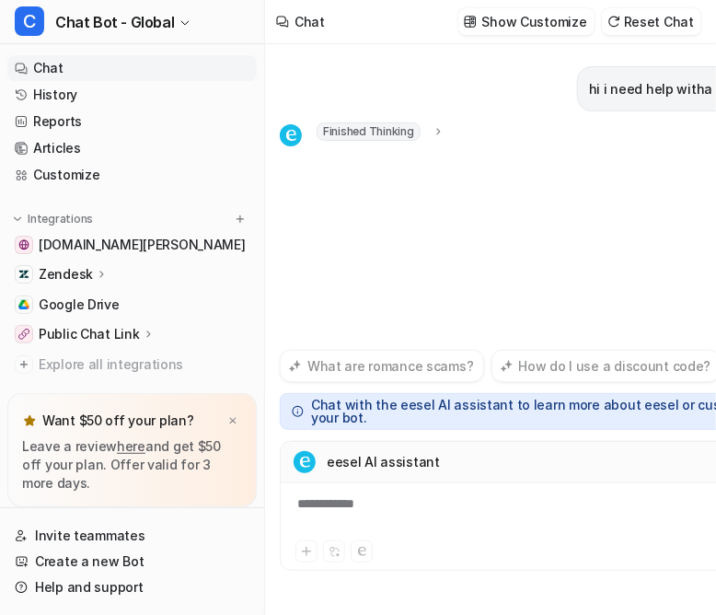
click at [617, 78] on p "hi i need help witha transaction" at bounding box center [689, 89] width 200 height 22
click at [620, 78] on p "hi i need help witha transaction" at bounding box center [689, 89] width 200 height 22
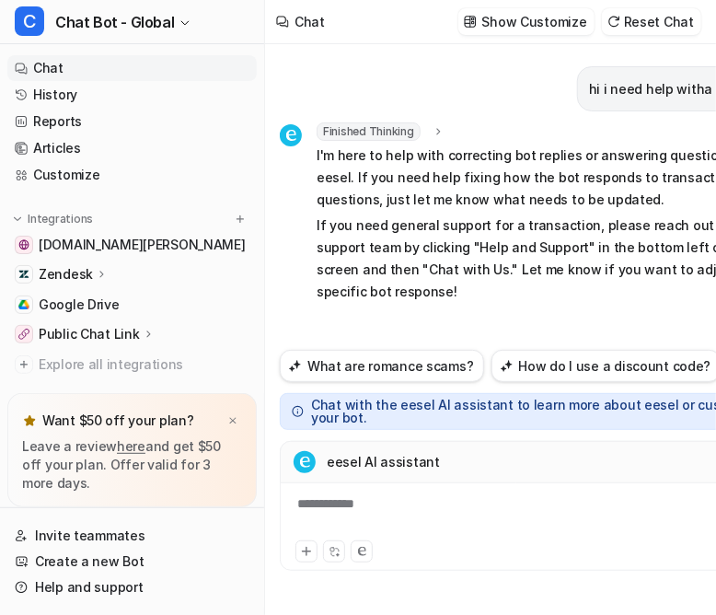
scroll to position [6, 34]
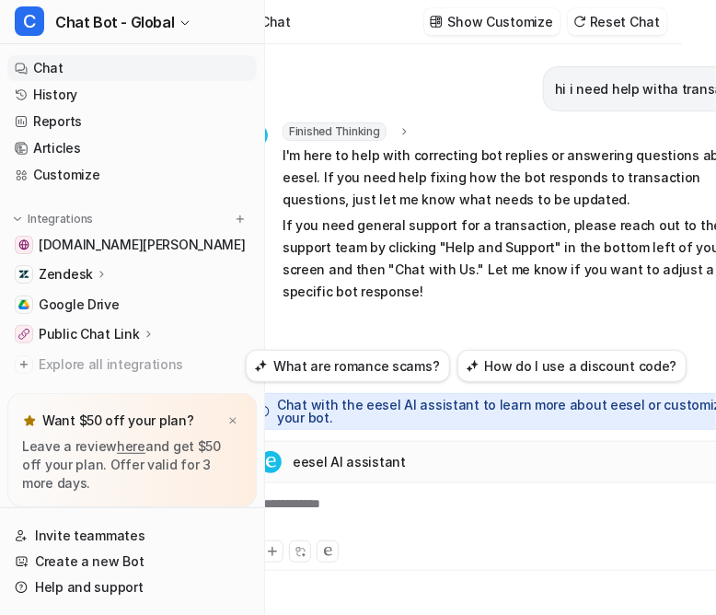
drag, startPoint x: 305, startPoint y: 383, endPoint x: 484, endPoint y: 383, distance: 179.5
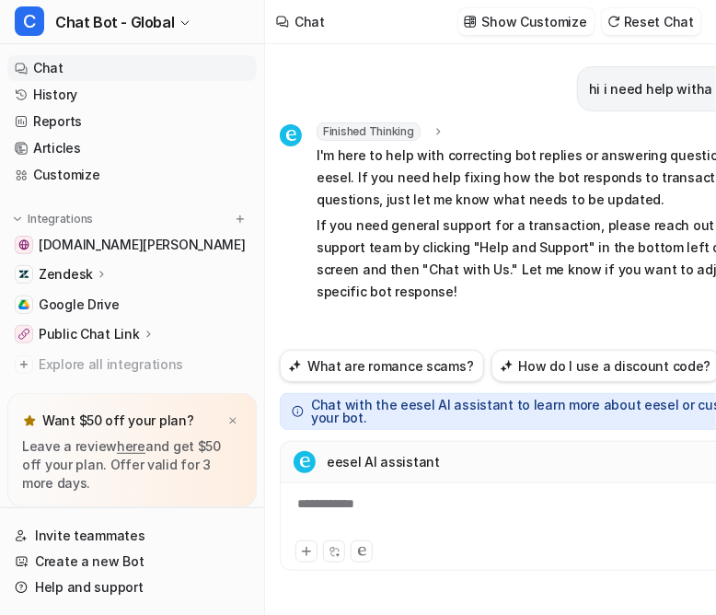
scroll to position [3, 0]
click at [390, 513] on div "**********" at bounding box center [540, 506] width 521 height 130
click at [351, 562] on button at bounding box center [362, 551] width 22 height 22
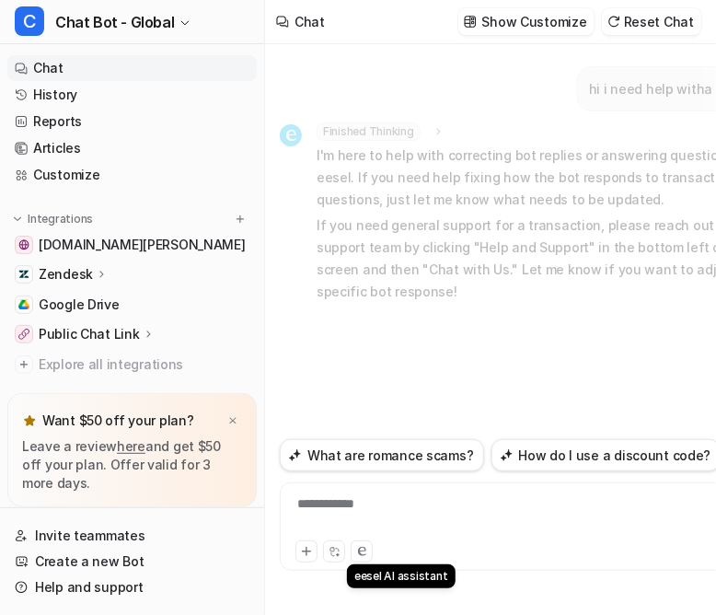
click at [357, 556] on icon at bounding box center [361, 551] width 8 height 9
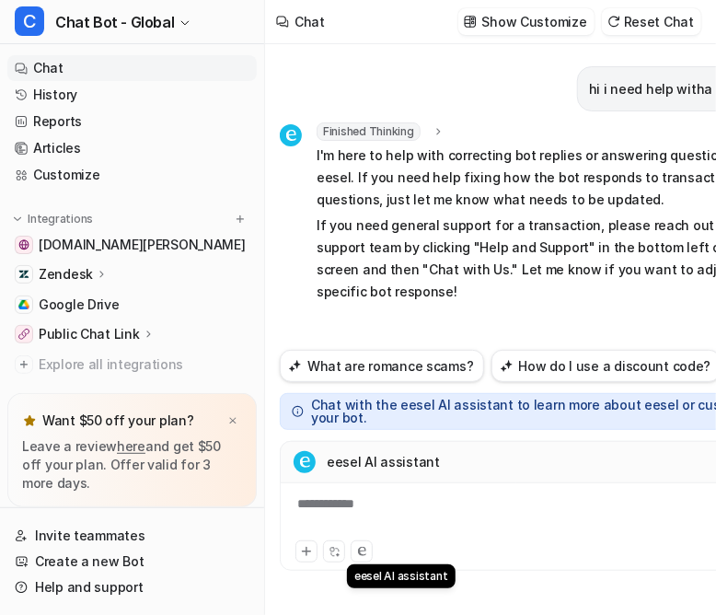
click at [357, 556] on icon at bounding box center [361, 551] width 8 height 9
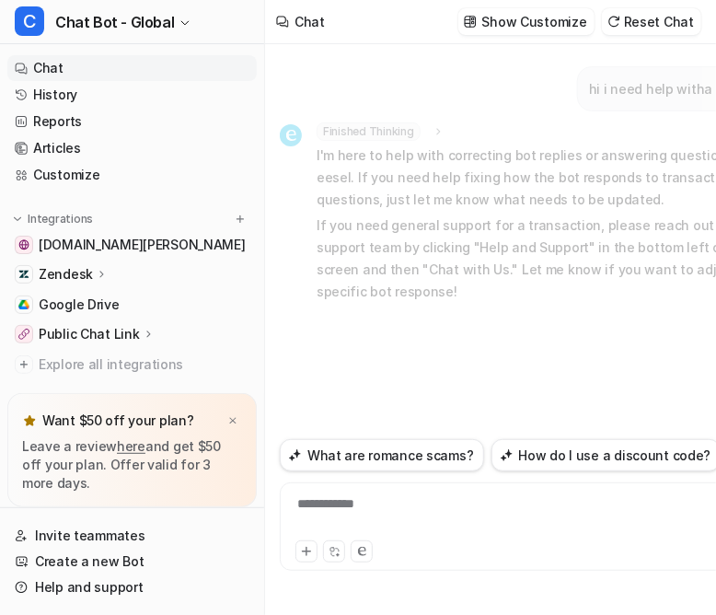
click at [300, 532] on div "**********" at bounding box center [534, 515] width 501 height 42
paste div "To enrich screen reader interactions, please activate Accessibility in Grammarl…"
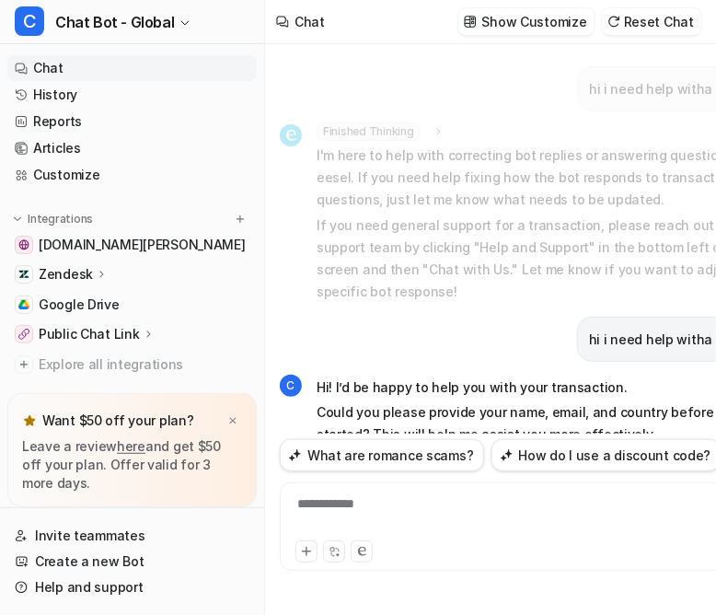
click at [356, 456] on icon at bounding box center [368, 468] width 24 height 24
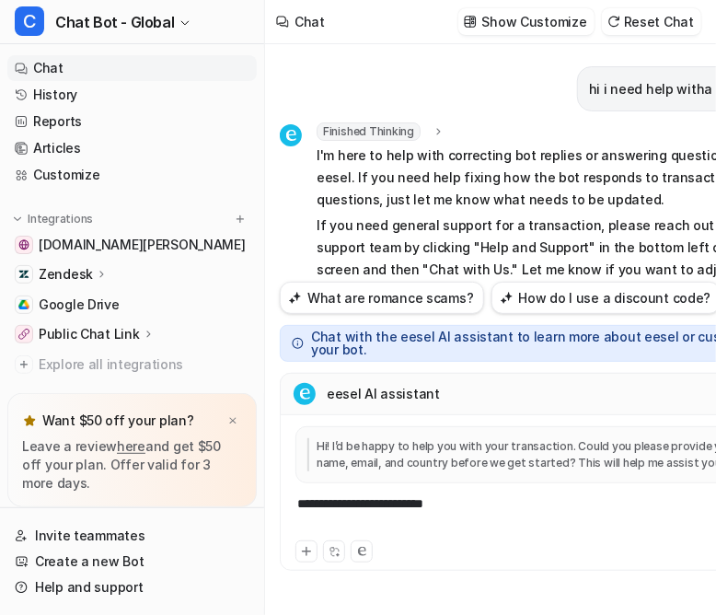
click at [419, 523] on div "**********" at bounding box center [534, 515] width 501 height 42
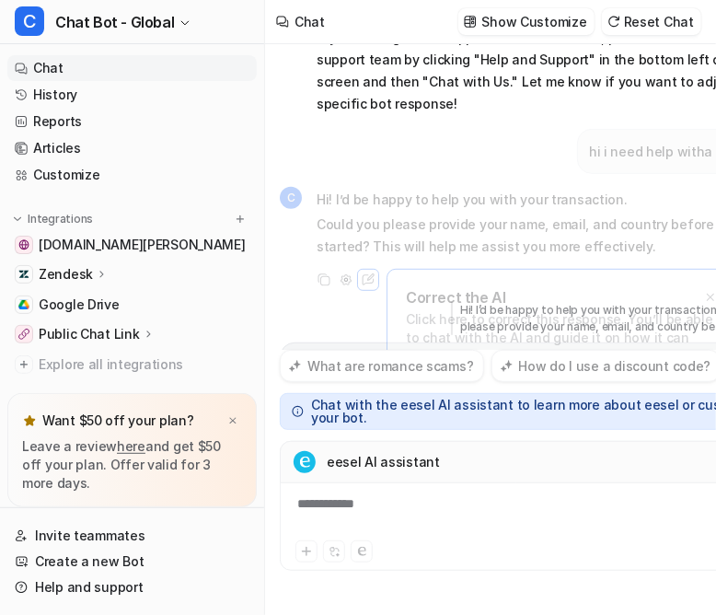
scroll to position [204, 0]
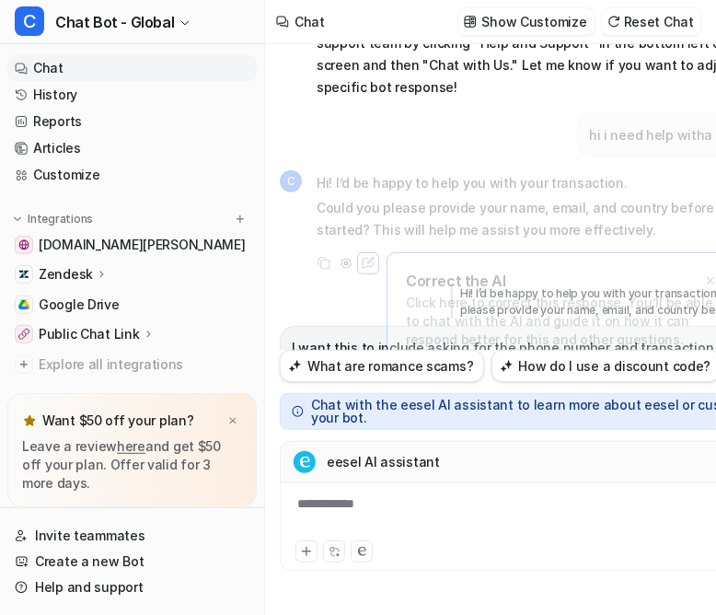
click at [369, 513] on p "Could you please provide your name, email, country, phone number, and transacti…" at bounding box center [568, 546] width 466 height 66
click at [334, 596] on p "Does this updated reply reflect what you intended? If you’d like anything chang…" at bounding box center [559, 618] width 484 height 44
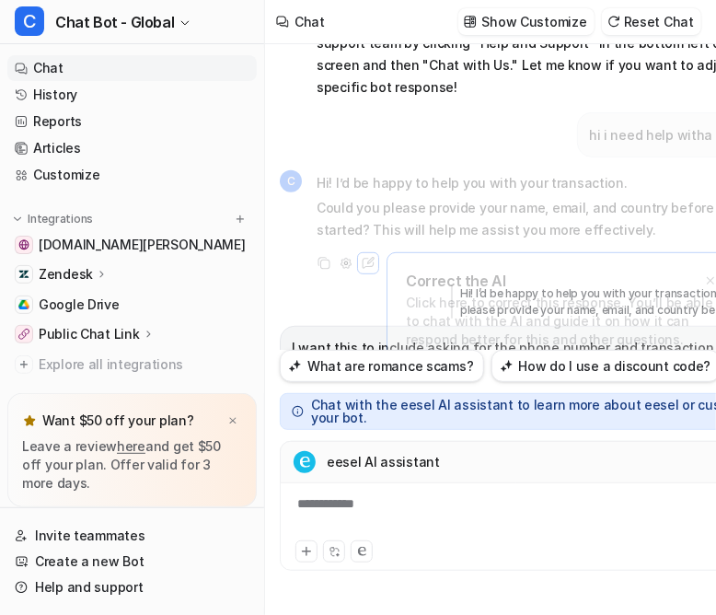
click at [334, 596] on p "Does this updated reply reflect what you intended? If you’d like anything chang…" at bounding box center [559, 618] width 484 height 44
click at [419, 596] on p "Does this updated reply reflect what you intended? If you’d like anything chang…" at bounding box center [559, 618] width 484 height 44
click at [387, 537] on div "**********" at bounding box center [534, 515] width 501 height 42
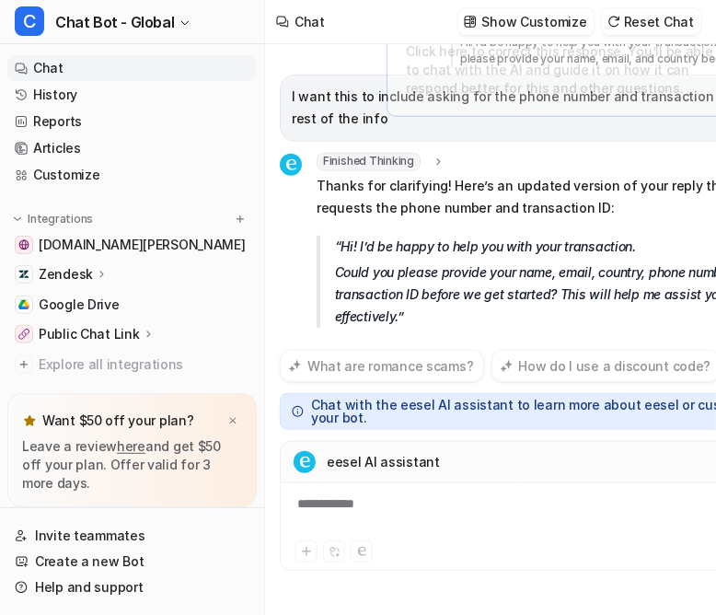
scroll to position [473, 0]
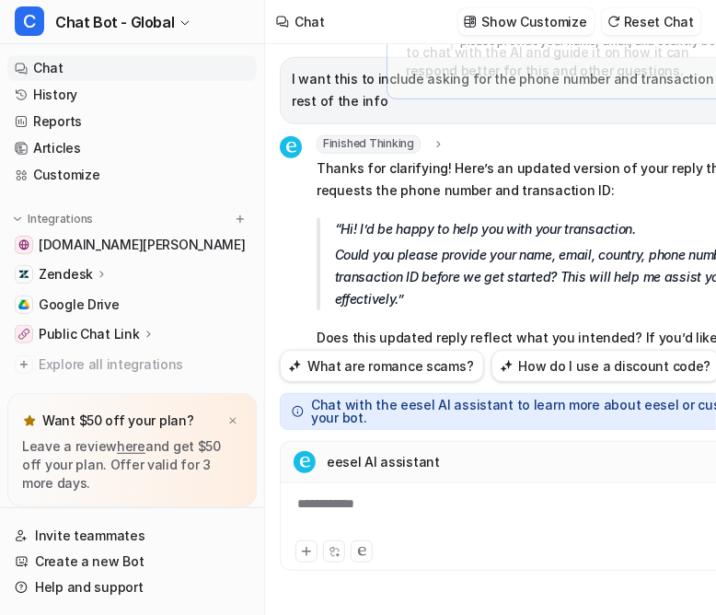
drag, startPoint x: 325, startPoint y: 366, endPoint x: 669, endPoint y: 388, distance: 345.0
click at [669, 442] on div "Great! Here’s how I’ll help fix this reply: I'll add this update as a Q&A pair …" at bounding box center [540, 609] width 521 height 335
drag, startPoint x: 353, startPoint y: 361, endPoint x: 492, endPoint y: 363, distance: 138.1
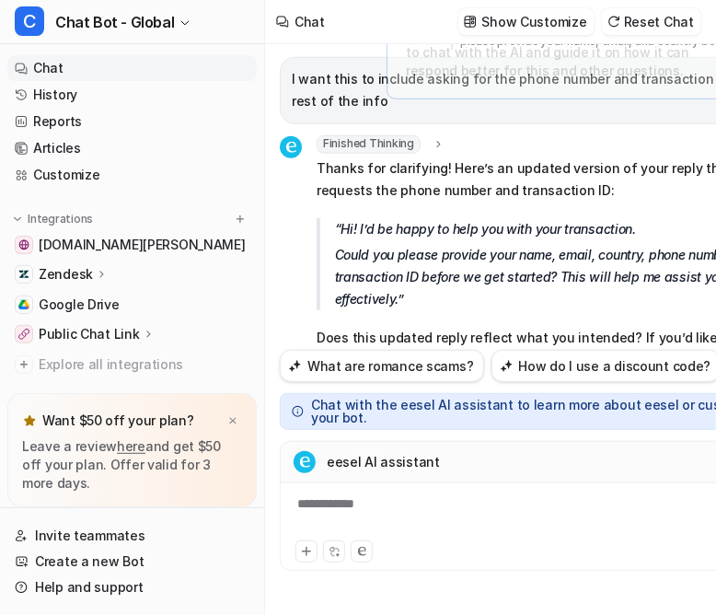
click at [428, 565] on p "Question : The customer asks for help with a transaction." at bounding box center [559, 587] width 484 height 44
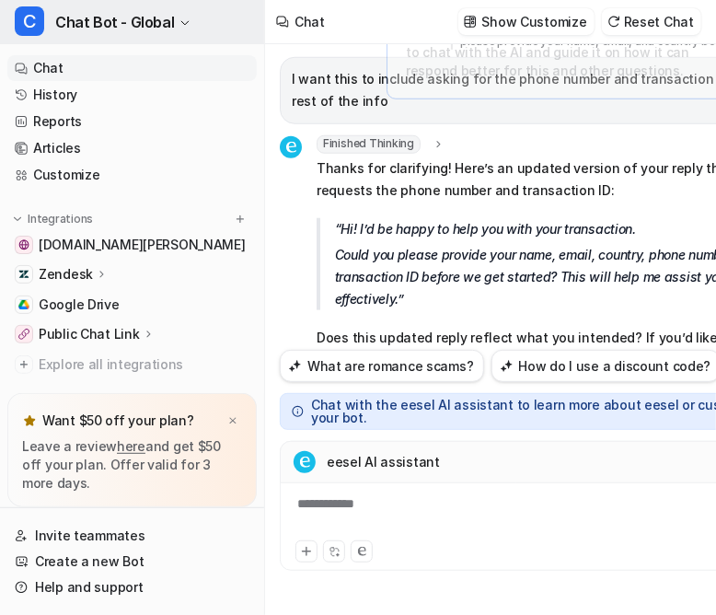
click at [55, 9] on span "Chat Bot - Global" at bounding box center [114, 22] width 119 height 26
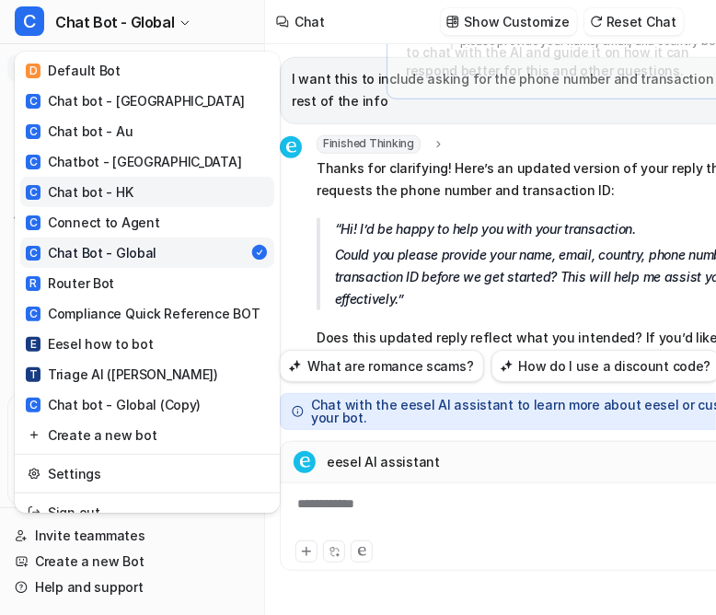
scroll to position [0, 0]
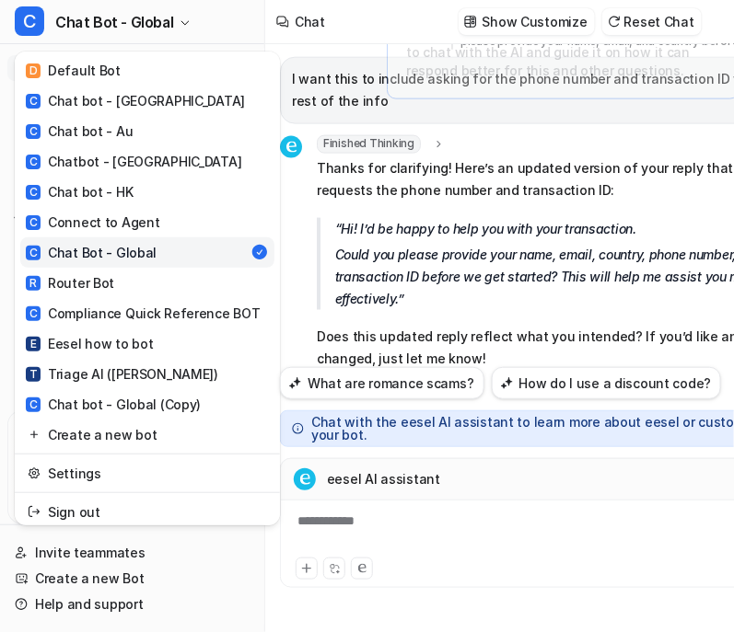
click at [324, 66] on div "C Chat Bot - Global D Default Bot C Chat bot - [GEOGRAPHIC_DATA] C Chat bot - A…" at bounding box center [358, 316] width 716 height 632
